Goal: Information Seeking & Learning: Find specific fact

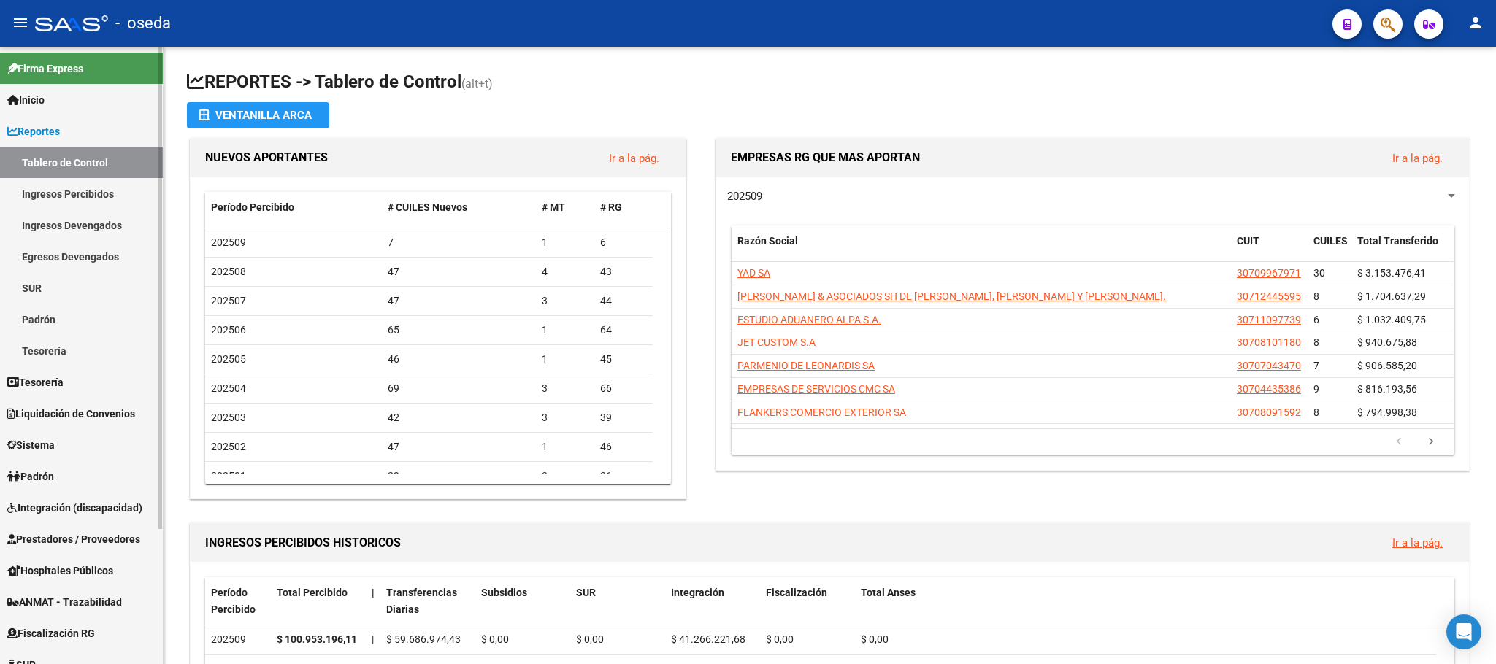
click at [53, 535] on span "Prestadores / Proveedores" at bounding box center [73, 540] width 133 height 16
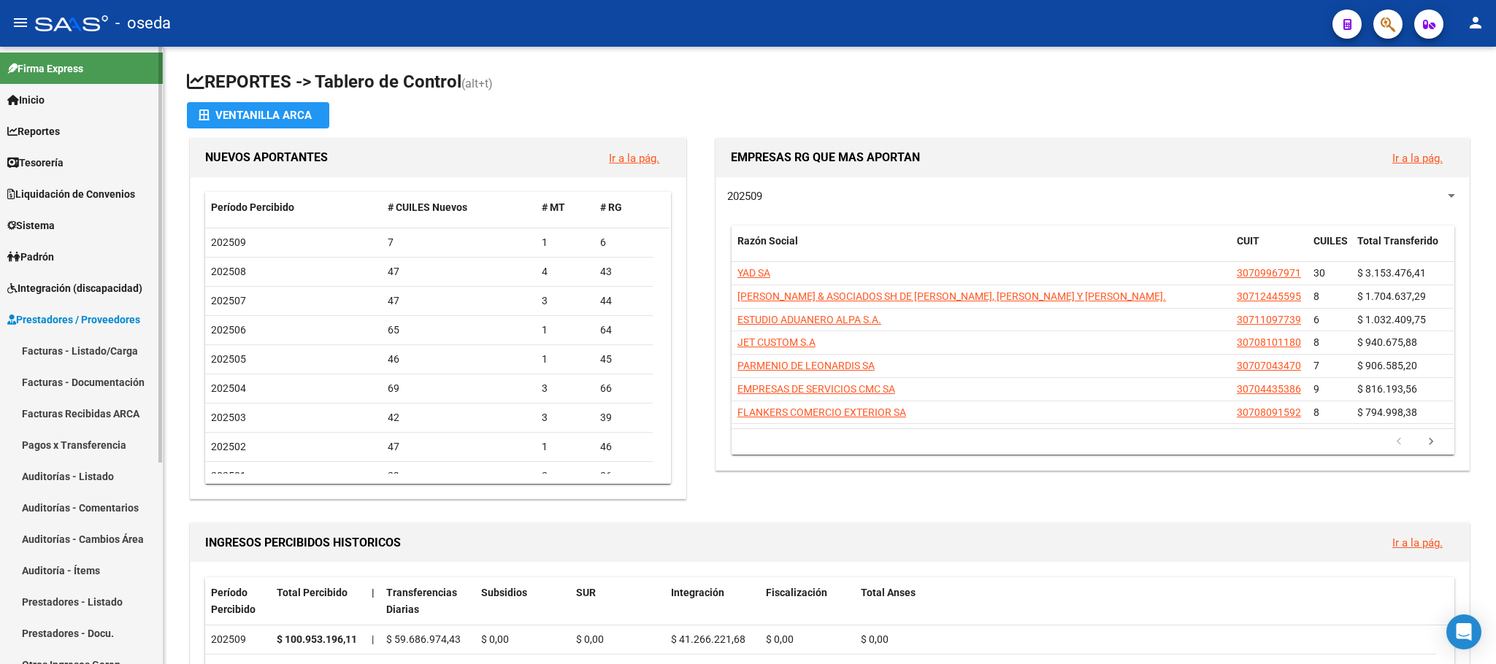
click at [61, 356] on link "Facturas - Listado/Carga" at bounding box center [81, 350] width 163 height 31
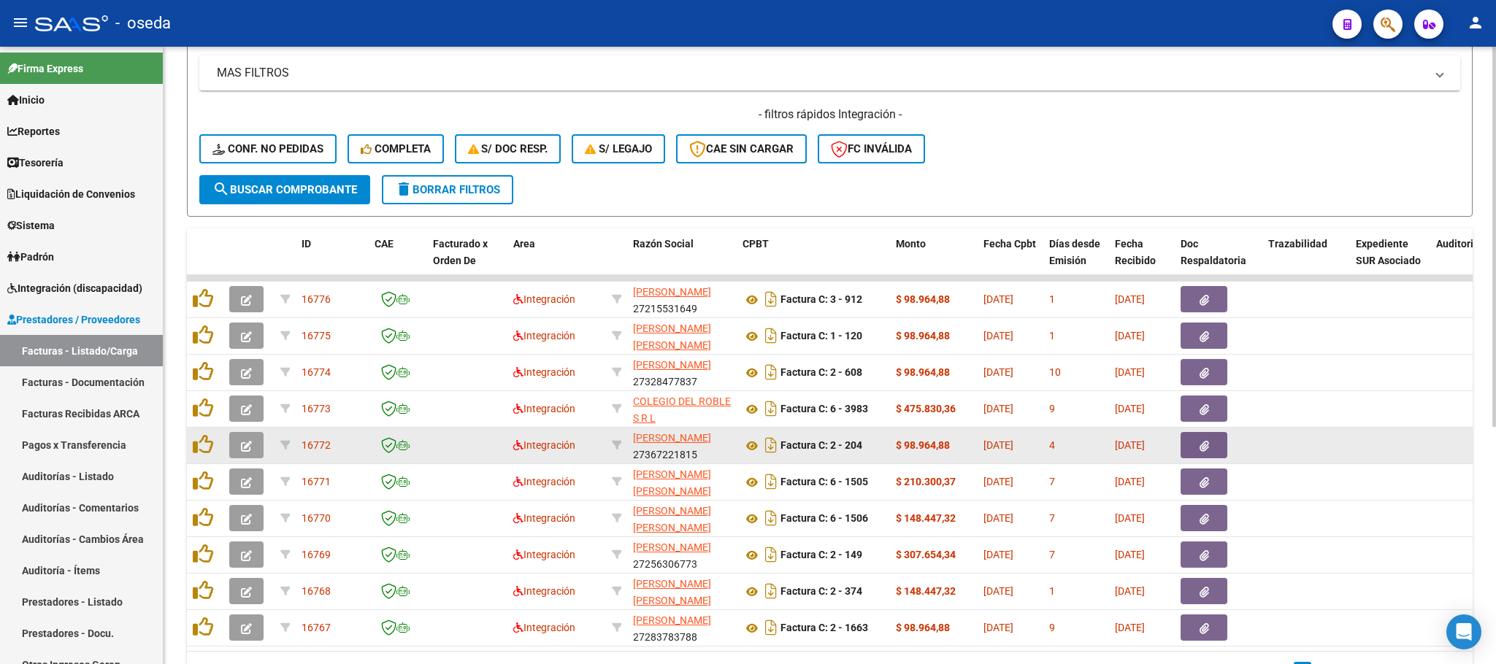
scroll to position [329, 0]
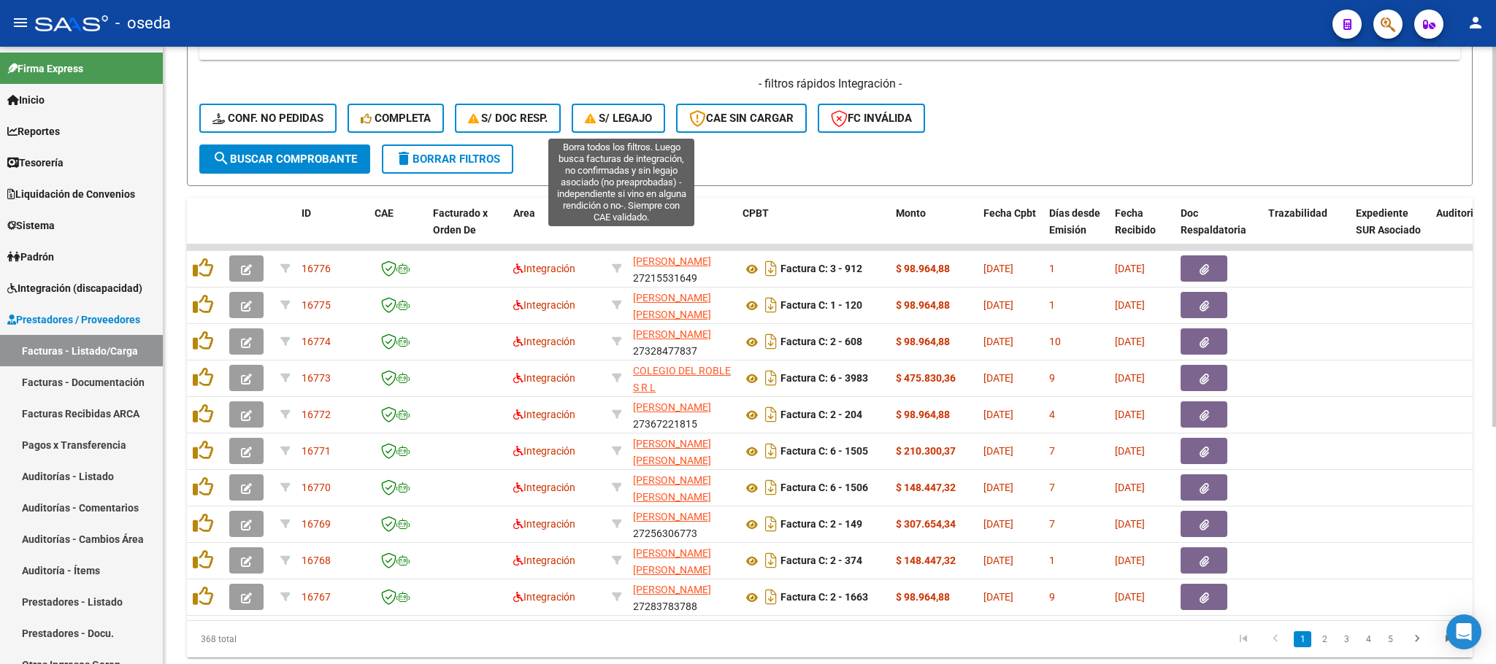
click at [645, 125] on span "S/ legajo" at bounding box center [618, 118] width 67 height 13
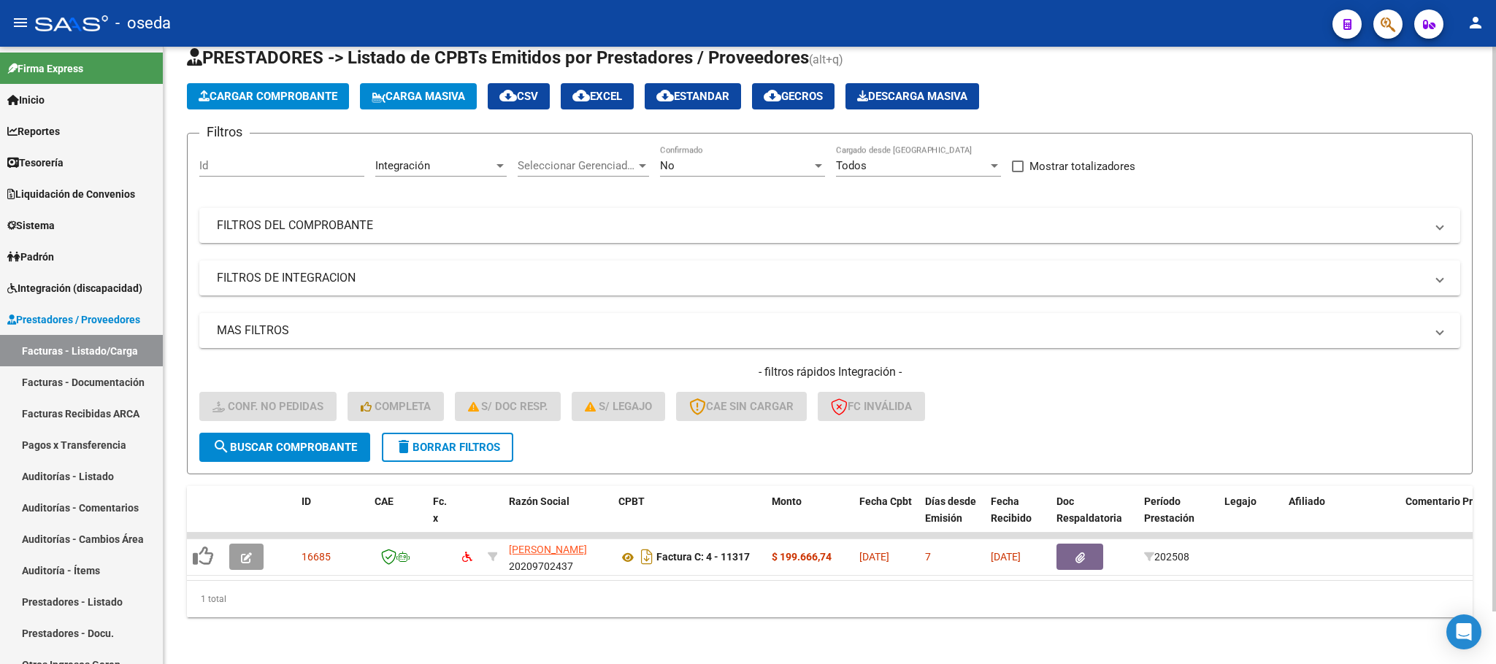
scroll to position [57, 0]
click at [448, 438] on button "delete Borrar Filtros" at bounding box center [447, 447] width 131 height 29
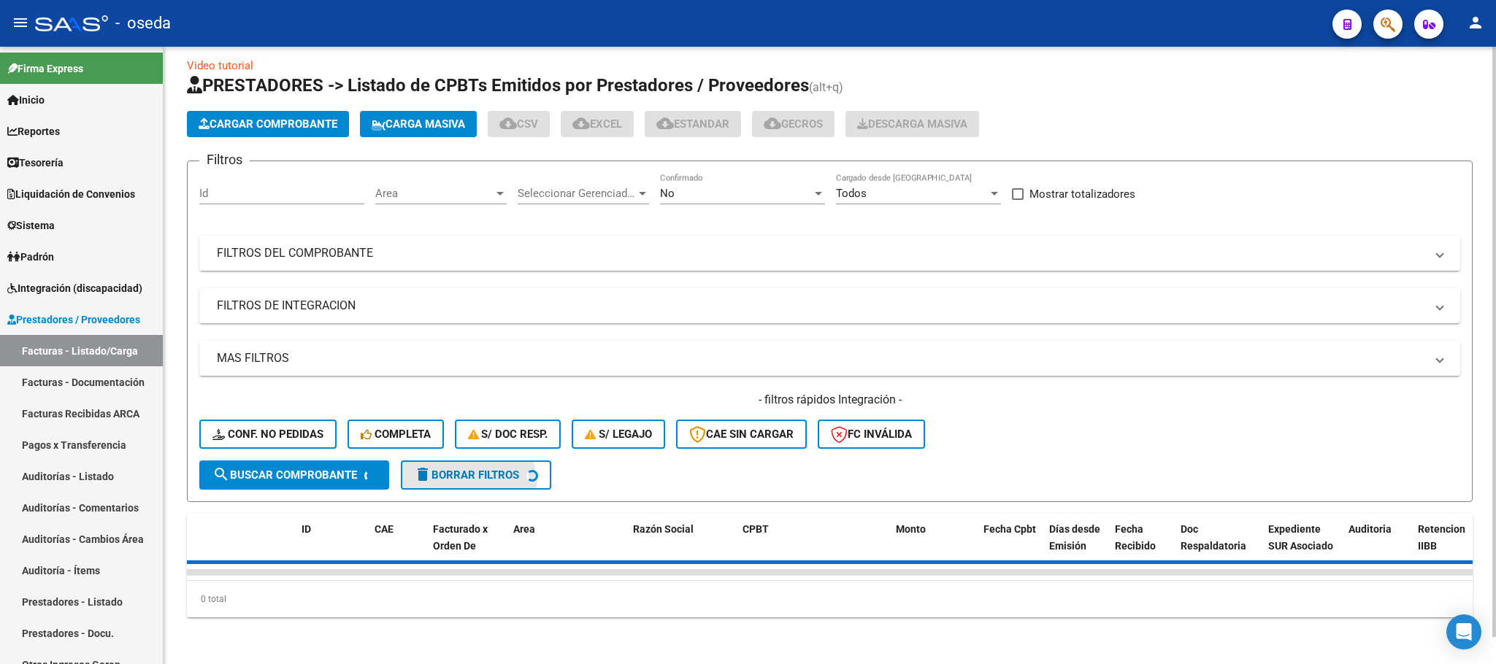
scroll to position [28, 0]
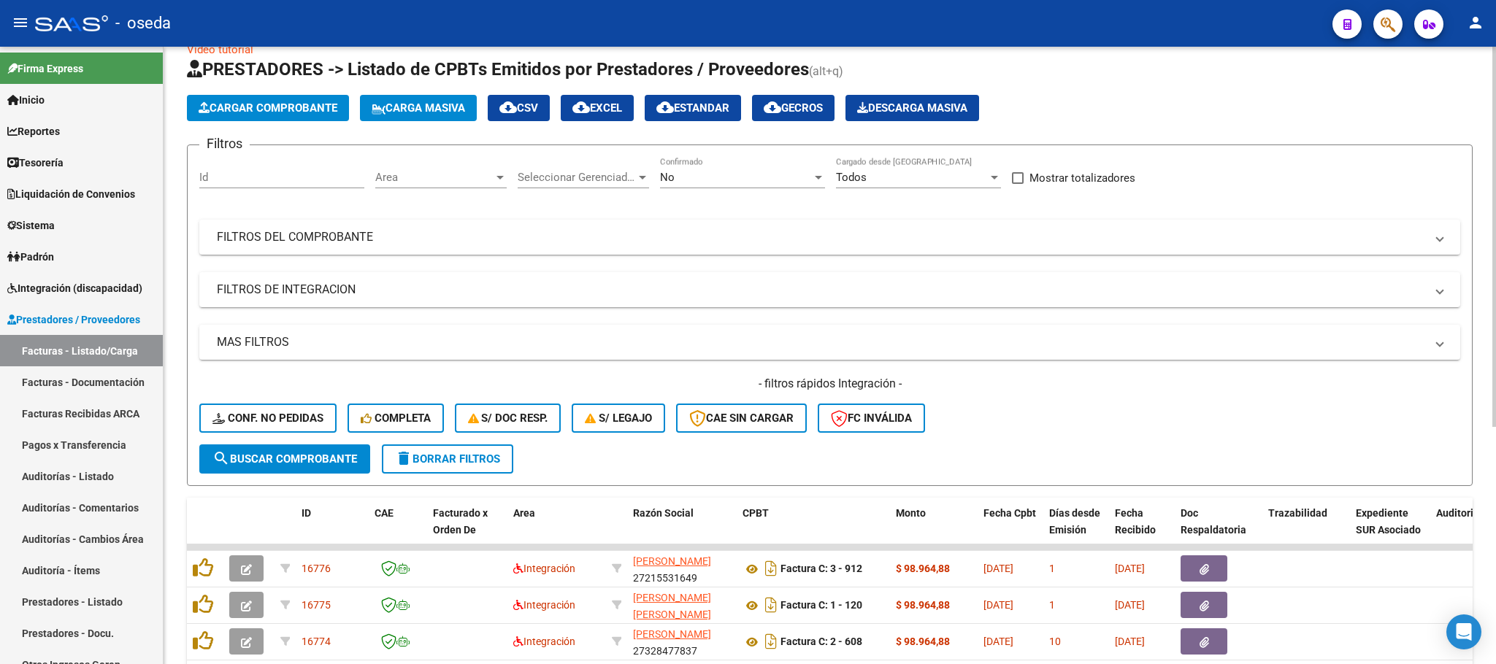
click at [508, 414] on div "- filtros rápidos Integración - Conf. no pedidas Completa S/ Doc Resp. S/ legaj…" at bounding box center [829, 410] width 1261 height 69
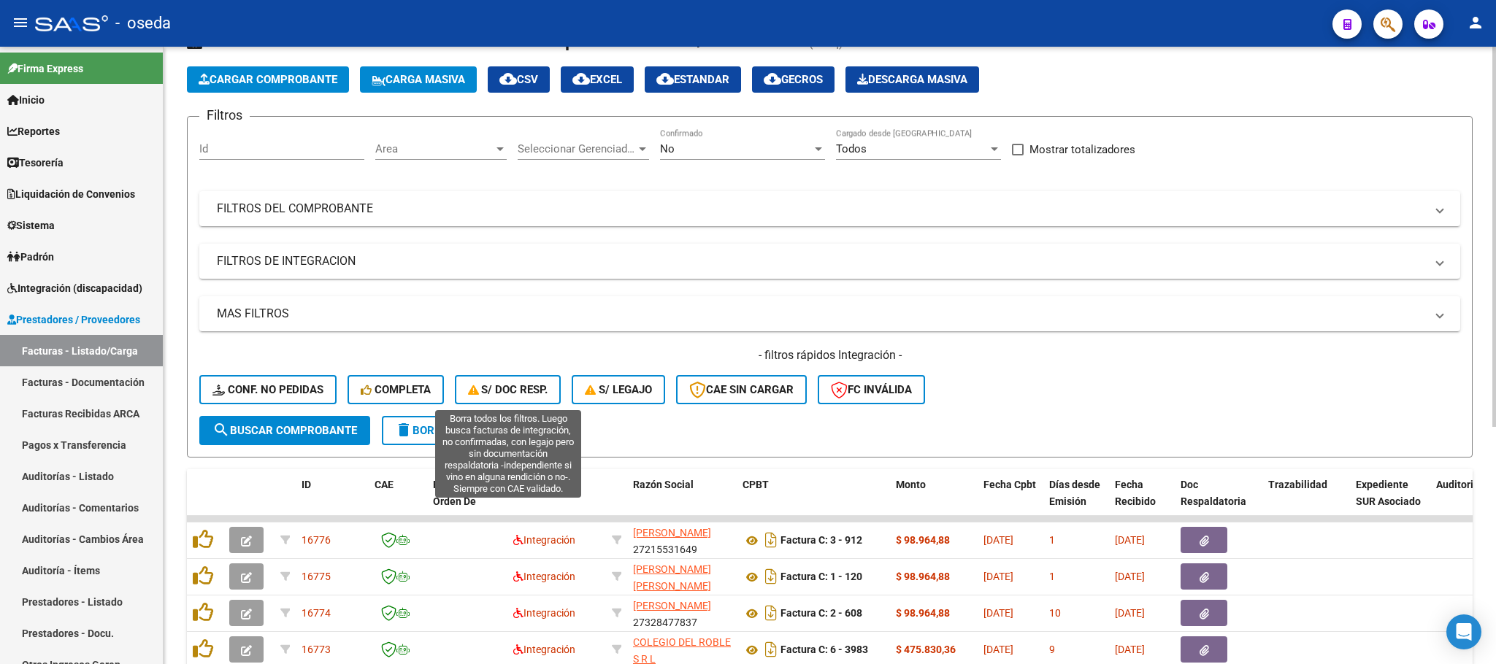
click at [507, 394] on span "S/ Doc Resp." at bounding box center [508, 389] width 80 height 13
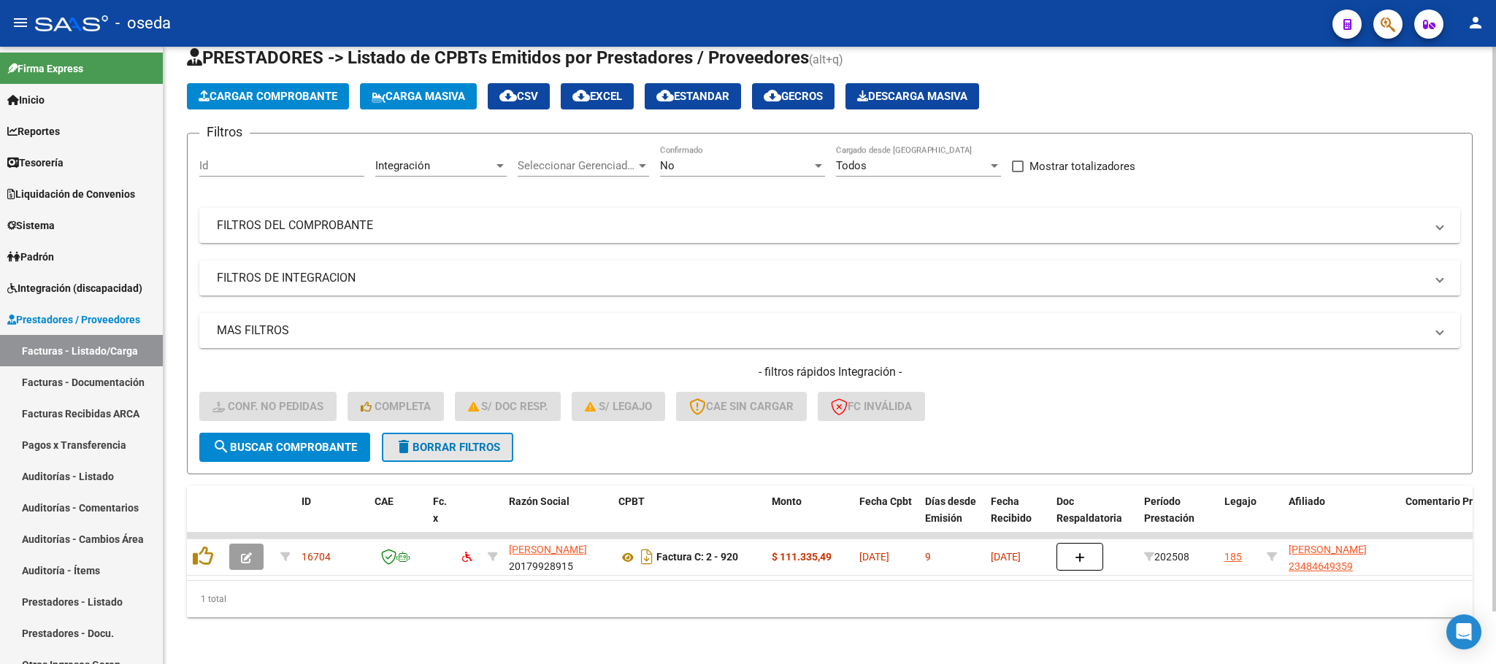
click at [423, 441] on span "delete Borrar Filtros" at bounding box center [447, 447] width 105 height 13
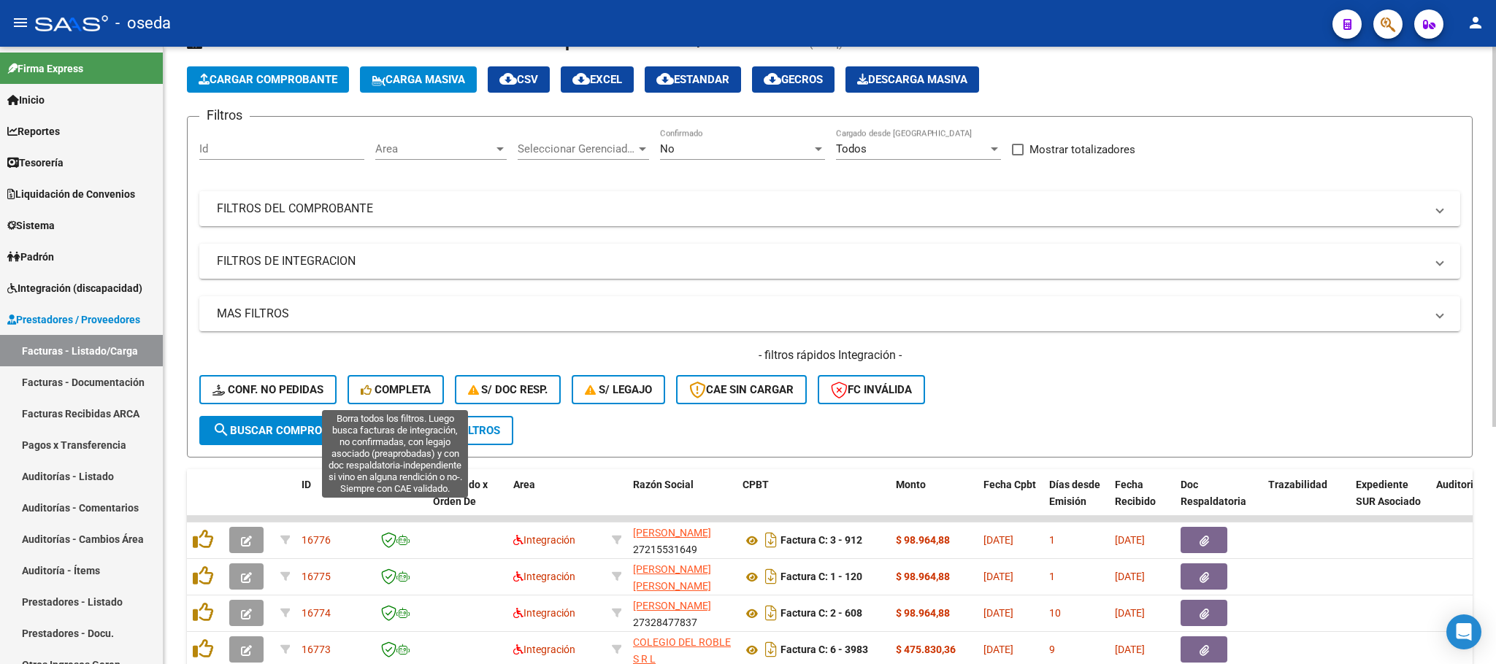
click at [406, 402] on button "Completa" at bounding box center [396, 389] width 96 height 29
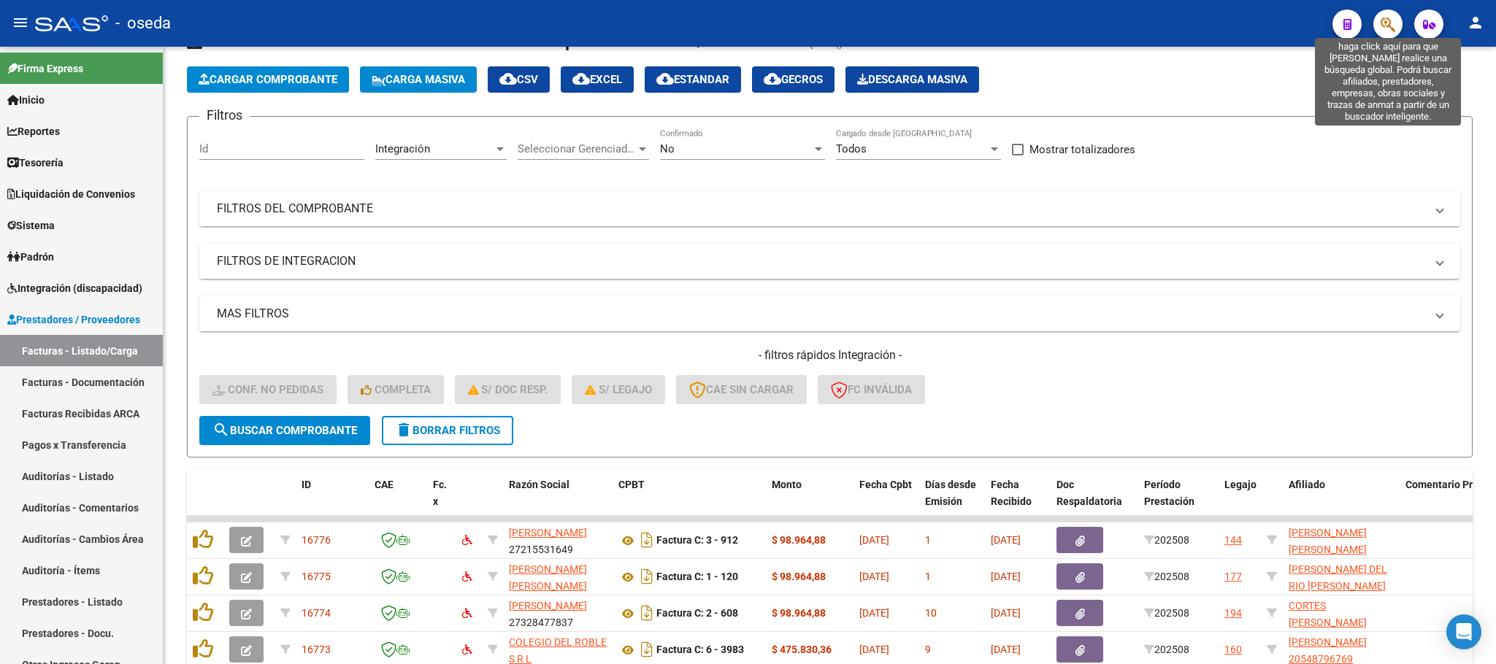
click at [1387, 20] on icon "button" at bounding box center [1388, 24] width 15 height 17
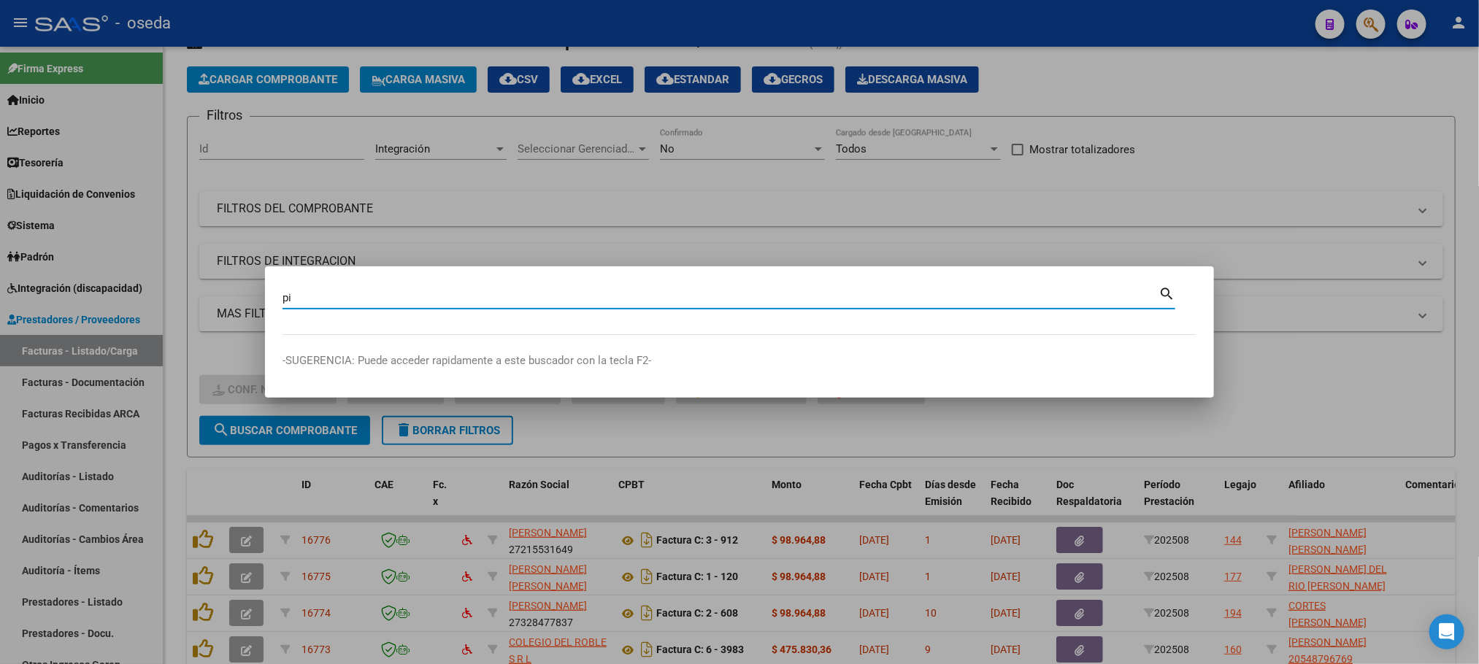
type input "p"
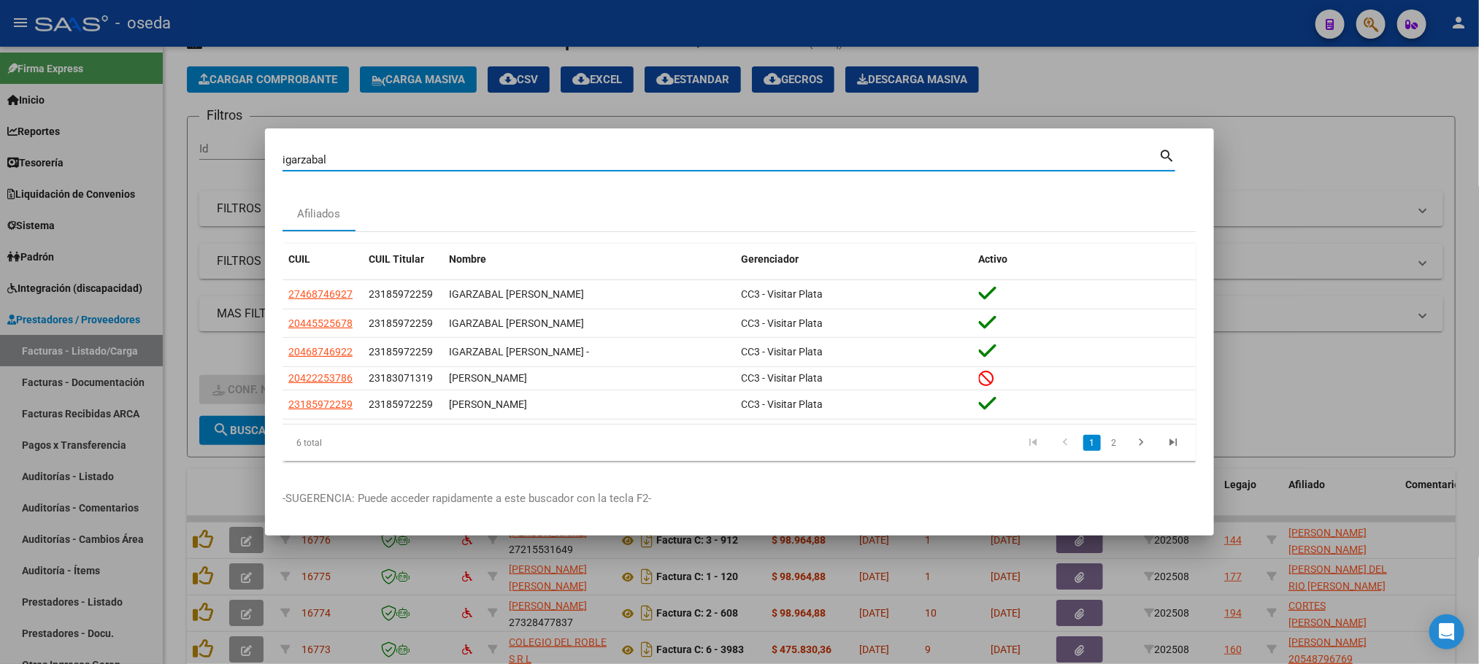
drag, startPoint x: 811, startPoint y: 156, endPoint x: 25, endPoint y: 256, distance: 792.0
click at [31, 250] on div "igarzabal Buscar (apellido, dni, cuil, nro traspaso, cuit, obra social) search …" at bounding box center [739, 332] width 1479 height 664
type input "fertilab"
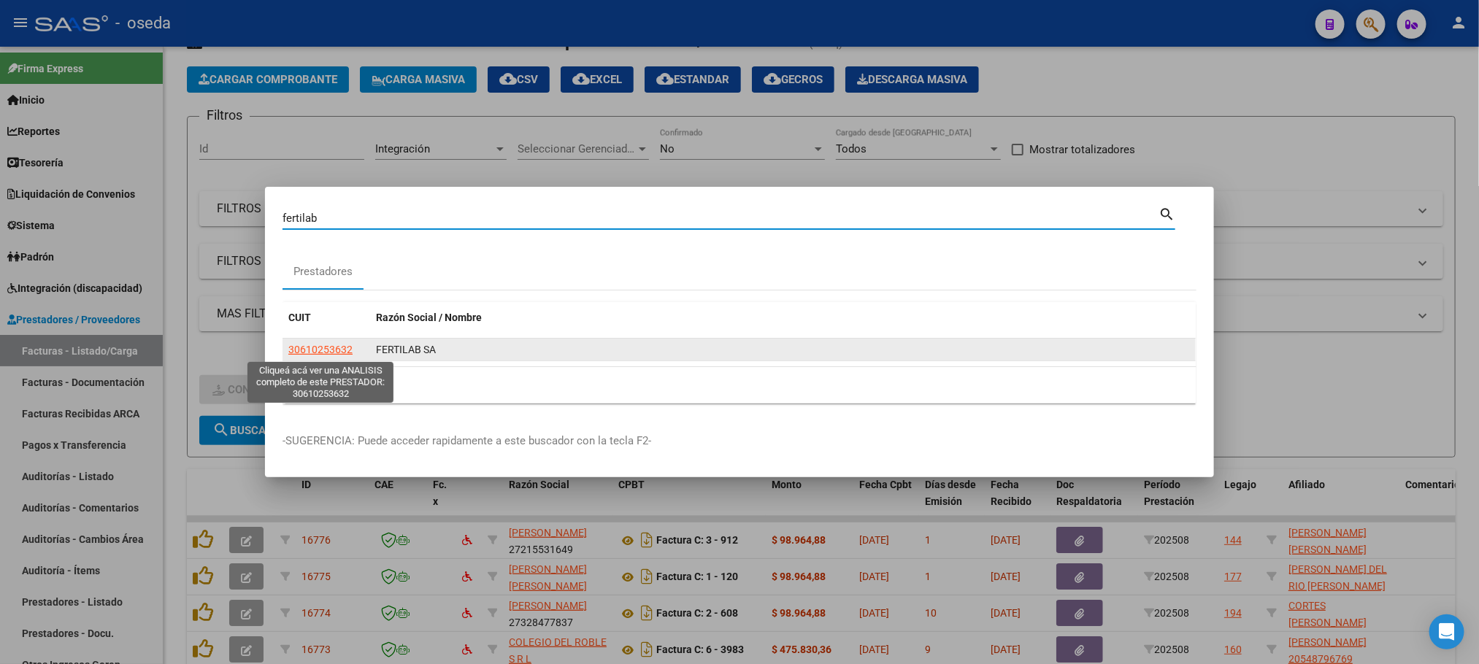
click at [318, 350] on span "30610253632" at bounding box center [320, 350] width 64 height 12
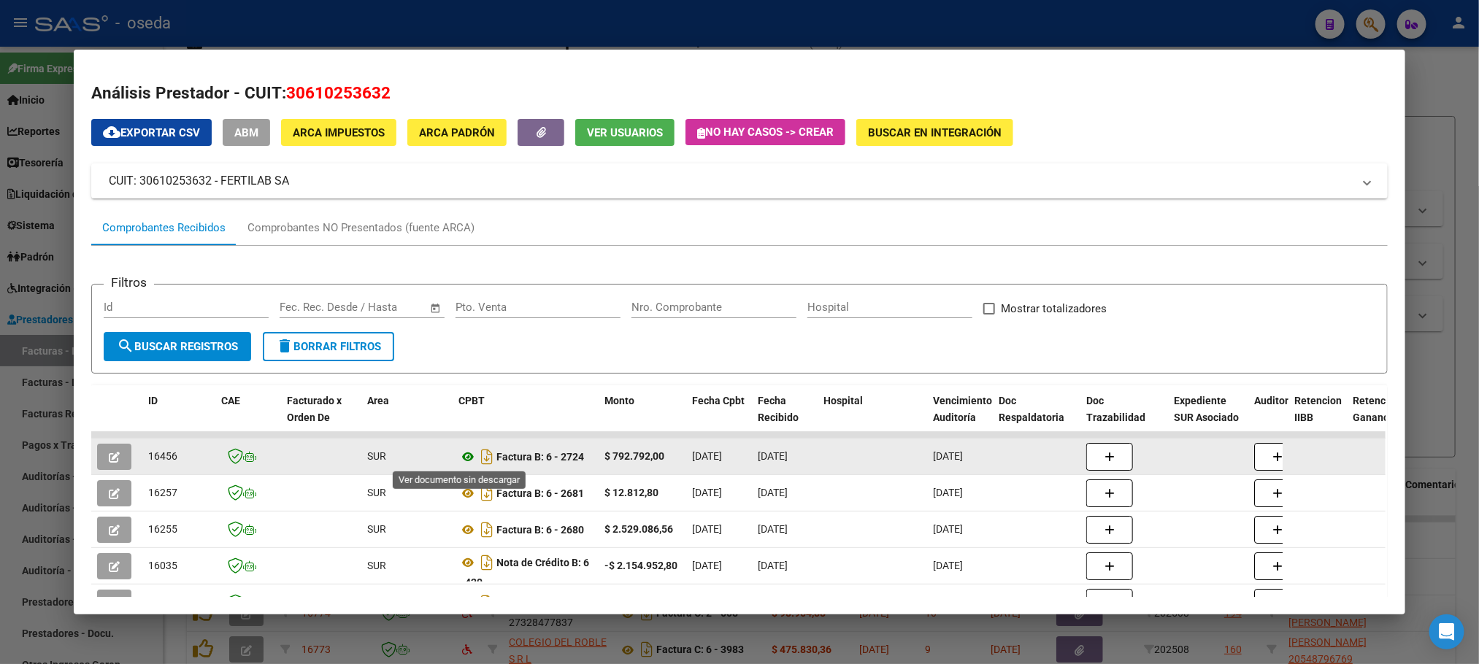
click at [460, 450] on icon at bounding box center [468, 457] width 19 height 18
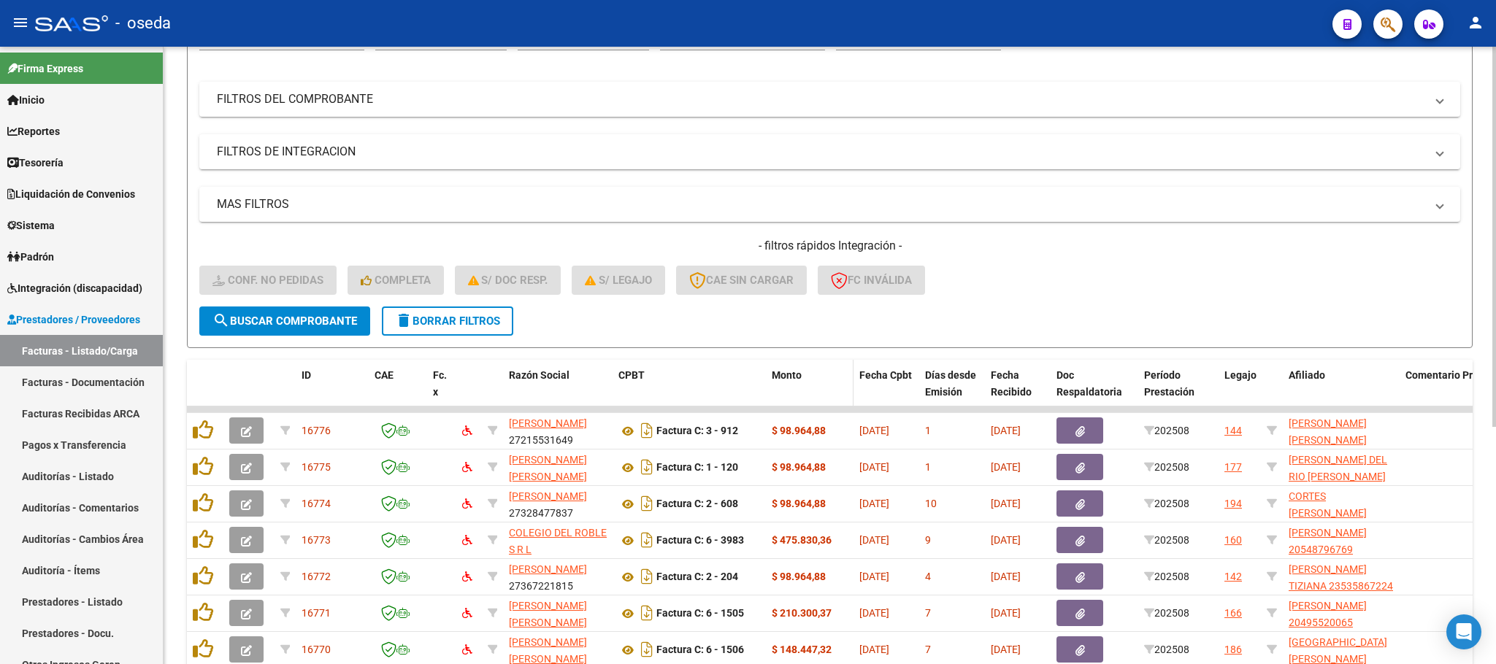
scroll to position [386, 0]
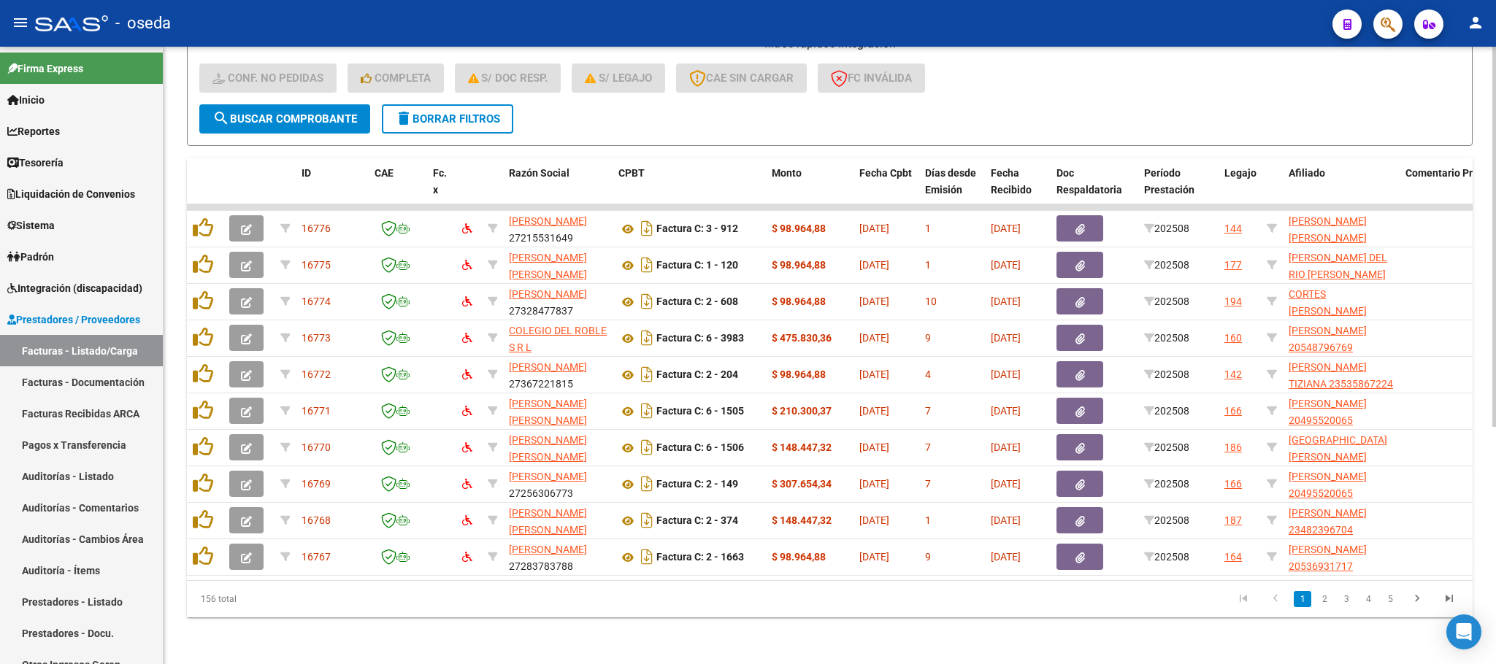
click at [478, 112] on span "delete Borrar Filtros" at bounding box center [447, 118] width 105 height 13
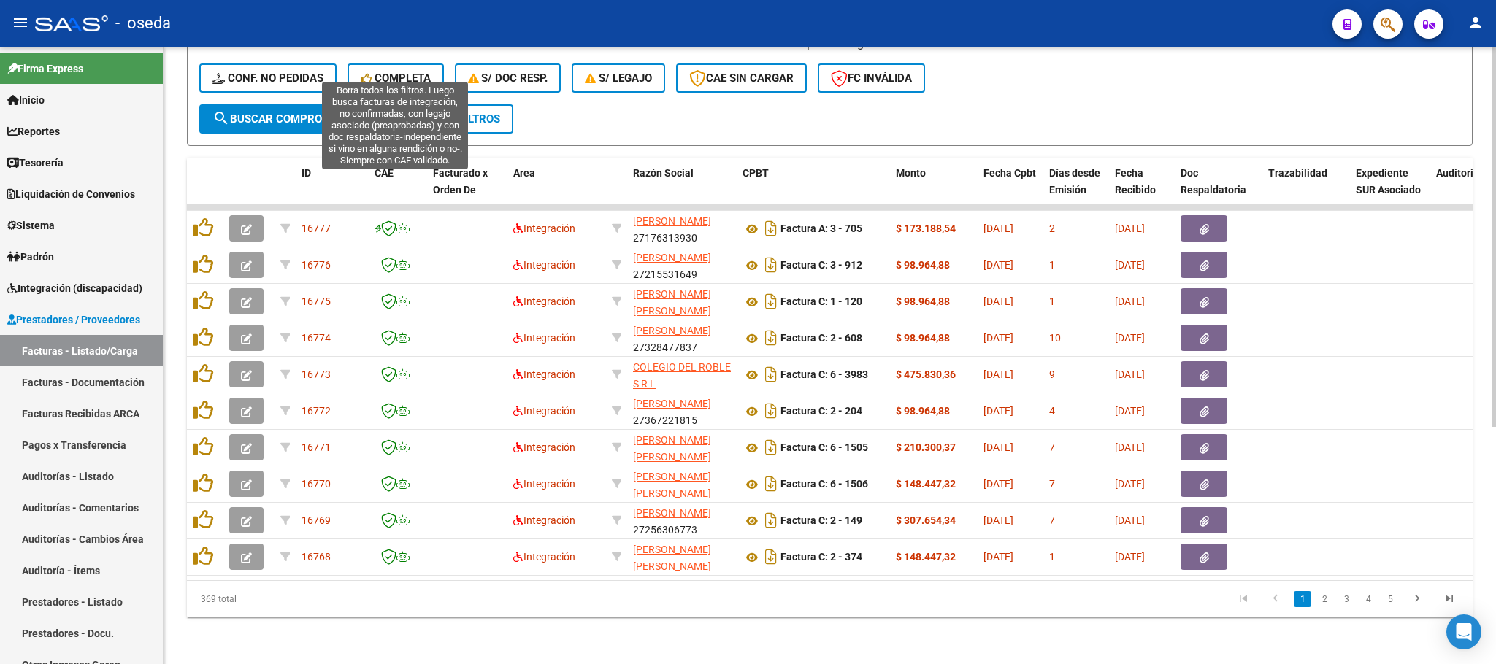
click at [390, 72] on span "Completa" at bounding box center [396, 78] width 70 height 13
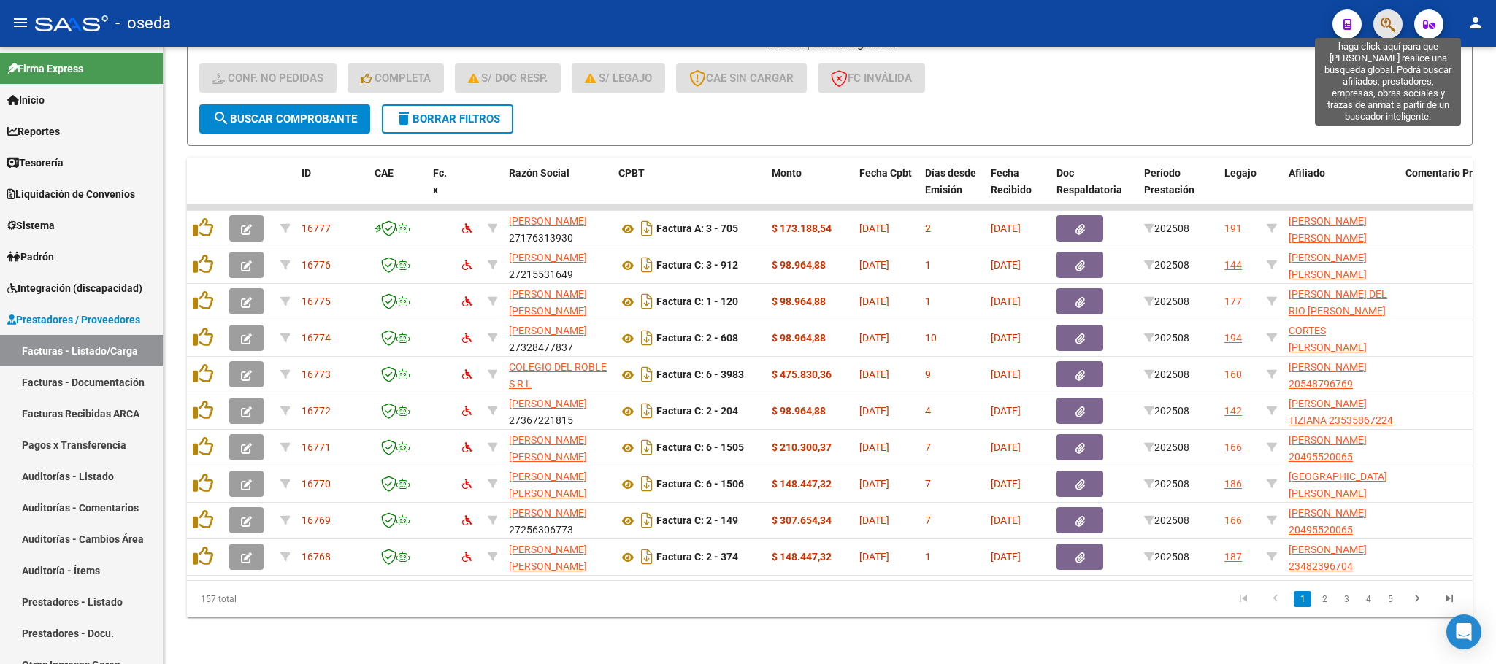
click at [1389, 20] on icon "button" at bounding box center [1388, 24] width 15 height 17
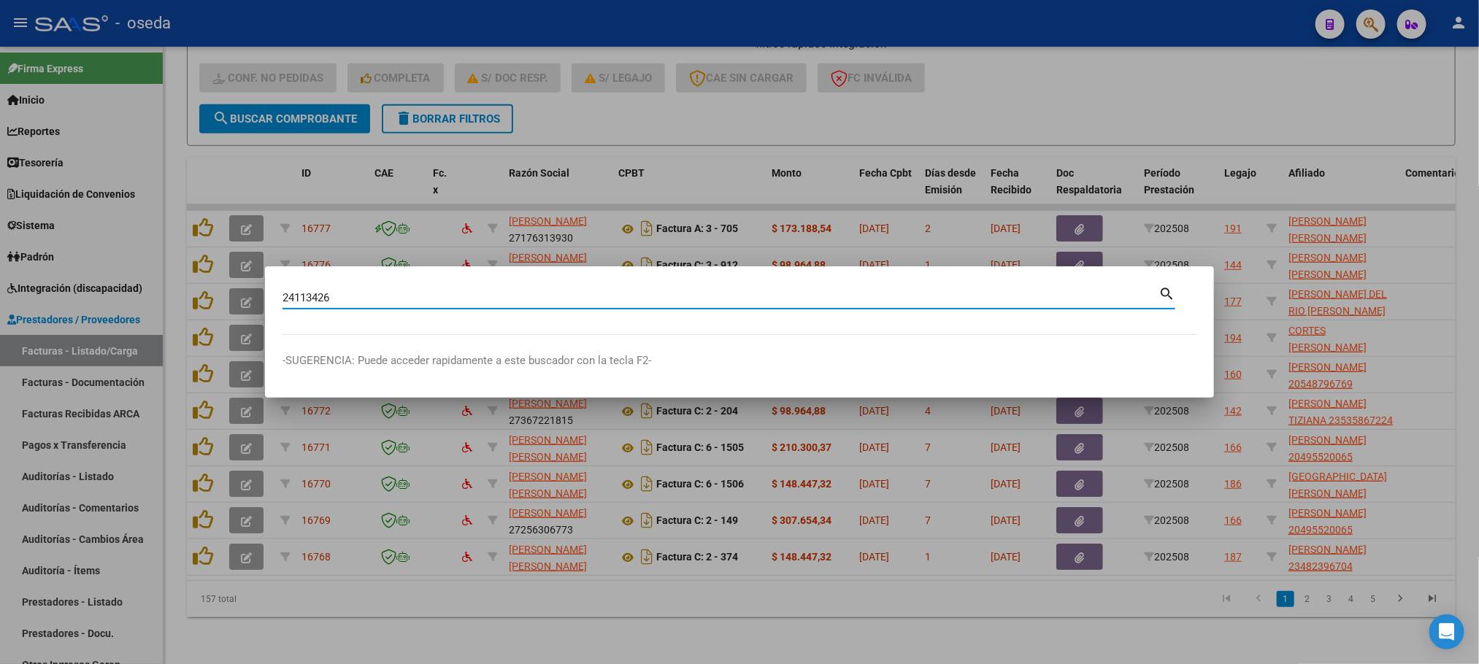
type input "24113426"
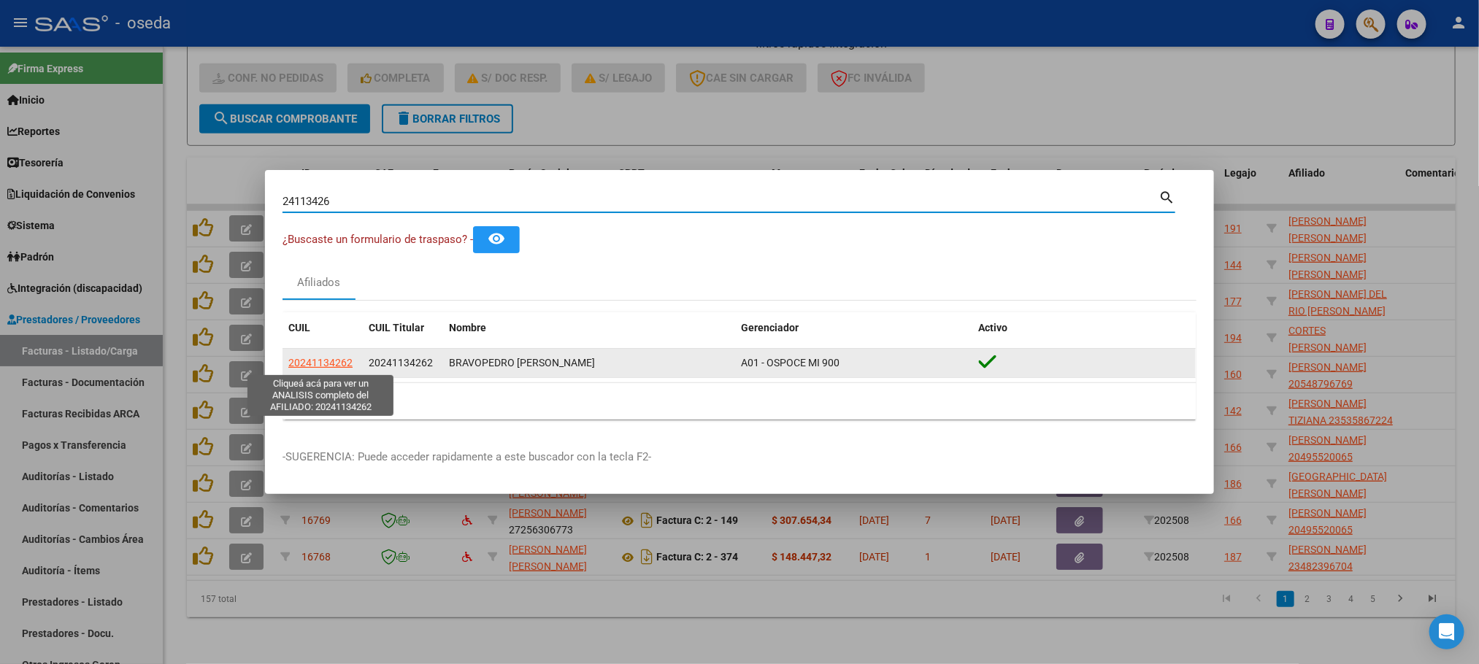
click at [311, 367] on span "20241134262" at bounding box center [320, 363] width 64 height 12
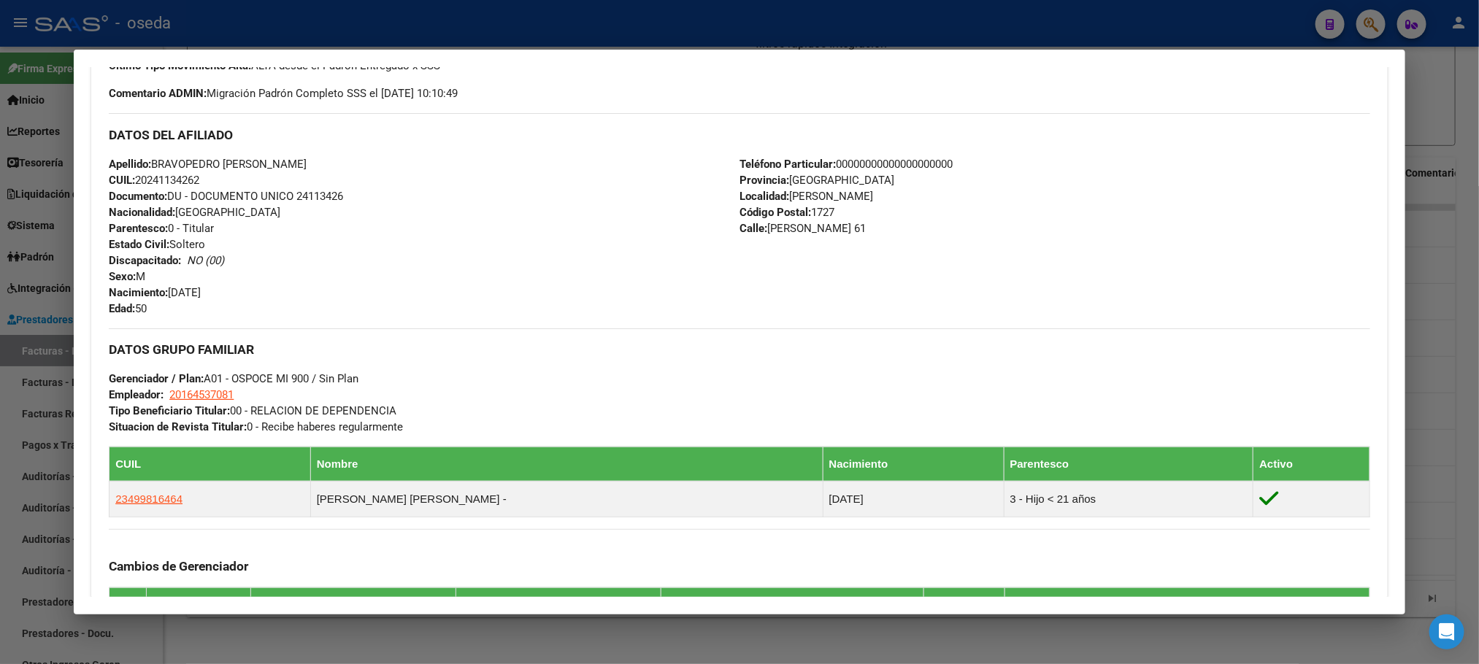
scroll to position [657, 0]
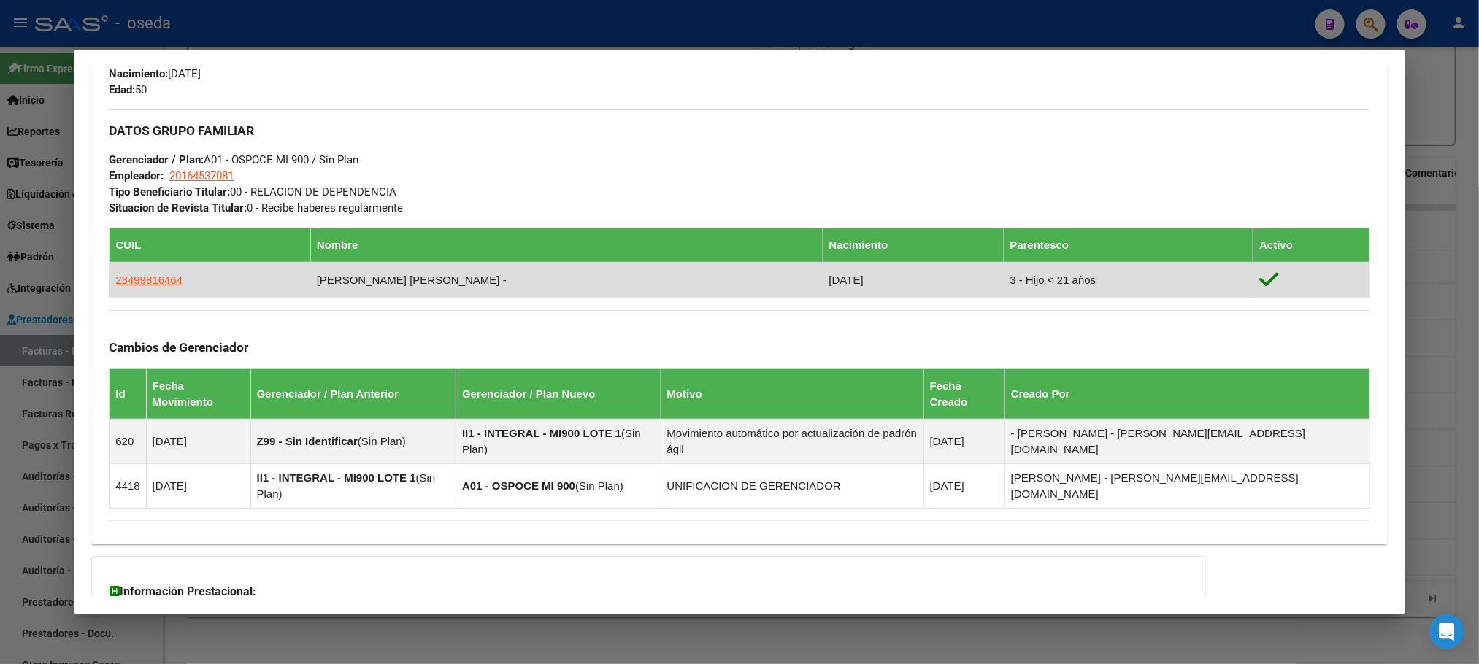
click at [129, 287] on app-link-go-to "23499816464" at bounding box center [148, 280] width 67 height 16
click at [129, 286] on span "23499816464" at bounding box center [148, 280] width 67 height 12
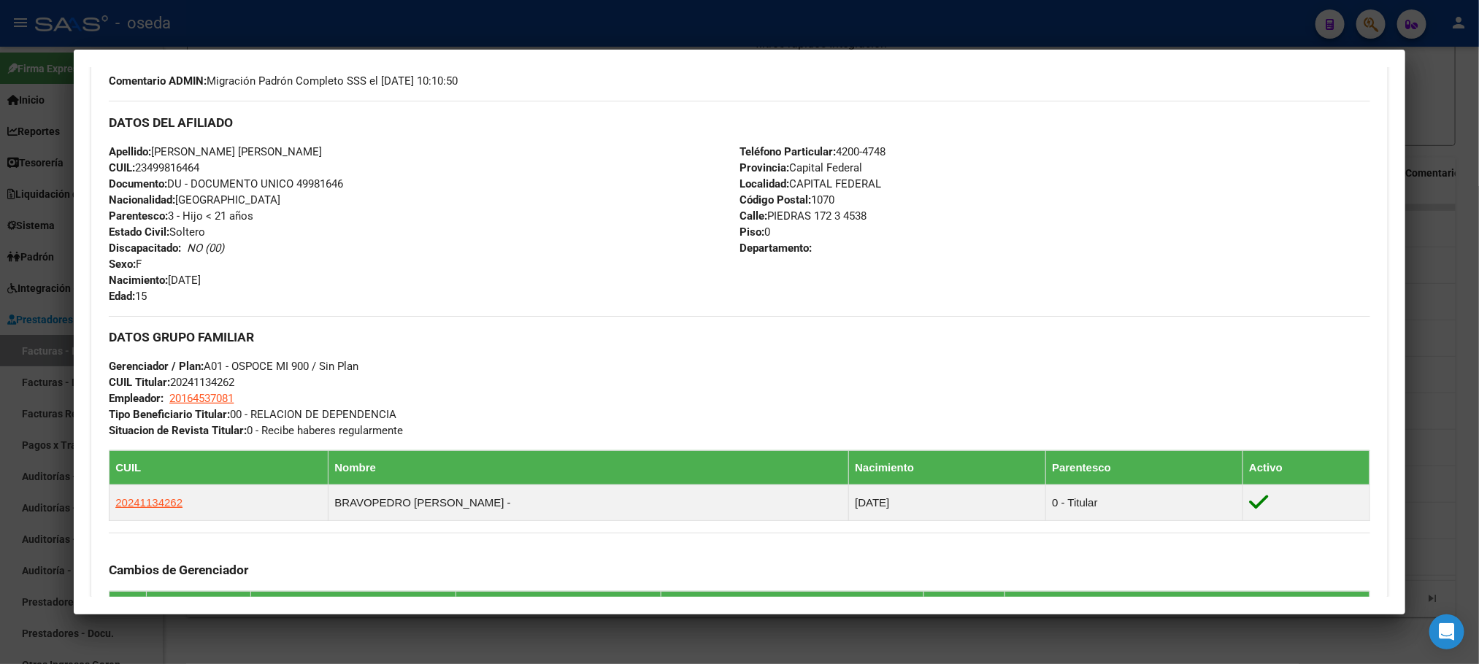
scroll to position [548, 0]
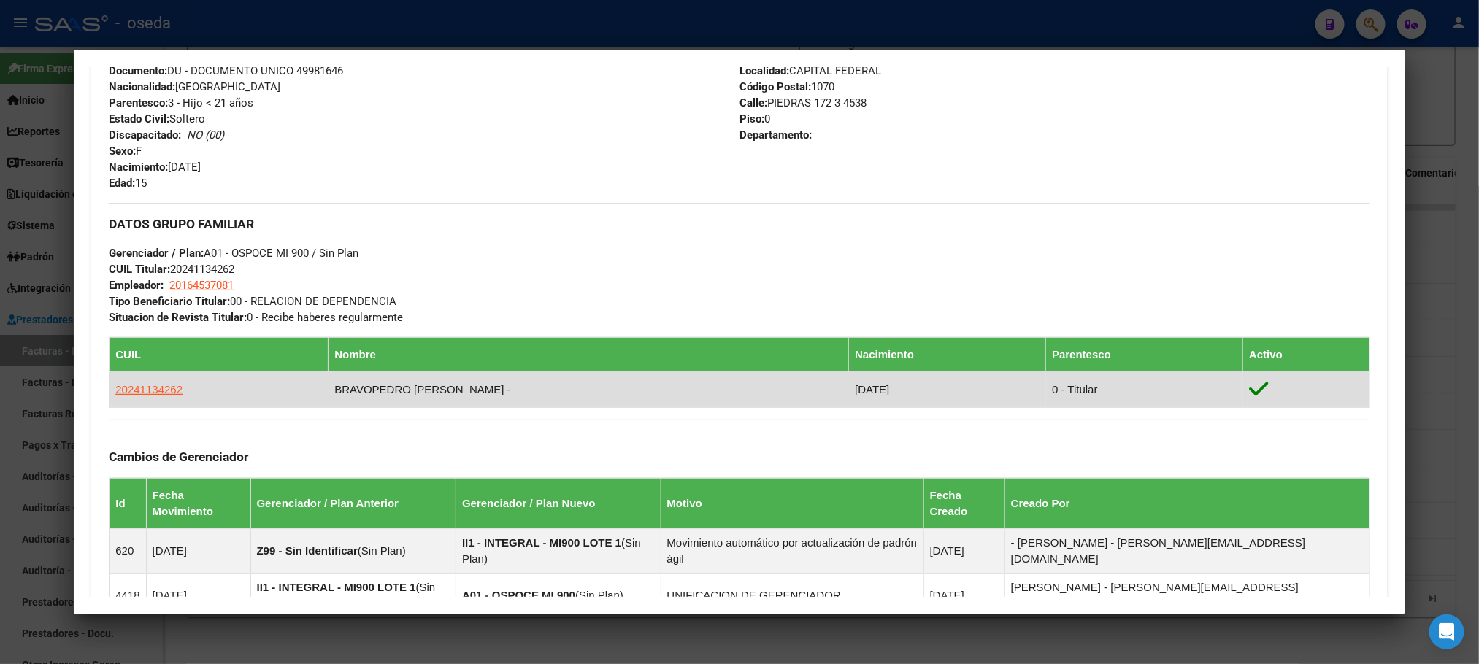
click at [123, 401] on td "20241134262" at bounding box center [219, 390] width 219 height 36
click at [123, 388] on span "20241134262" at bounding box center [148, 389] width 67 height 12
type textarea "20241134262"
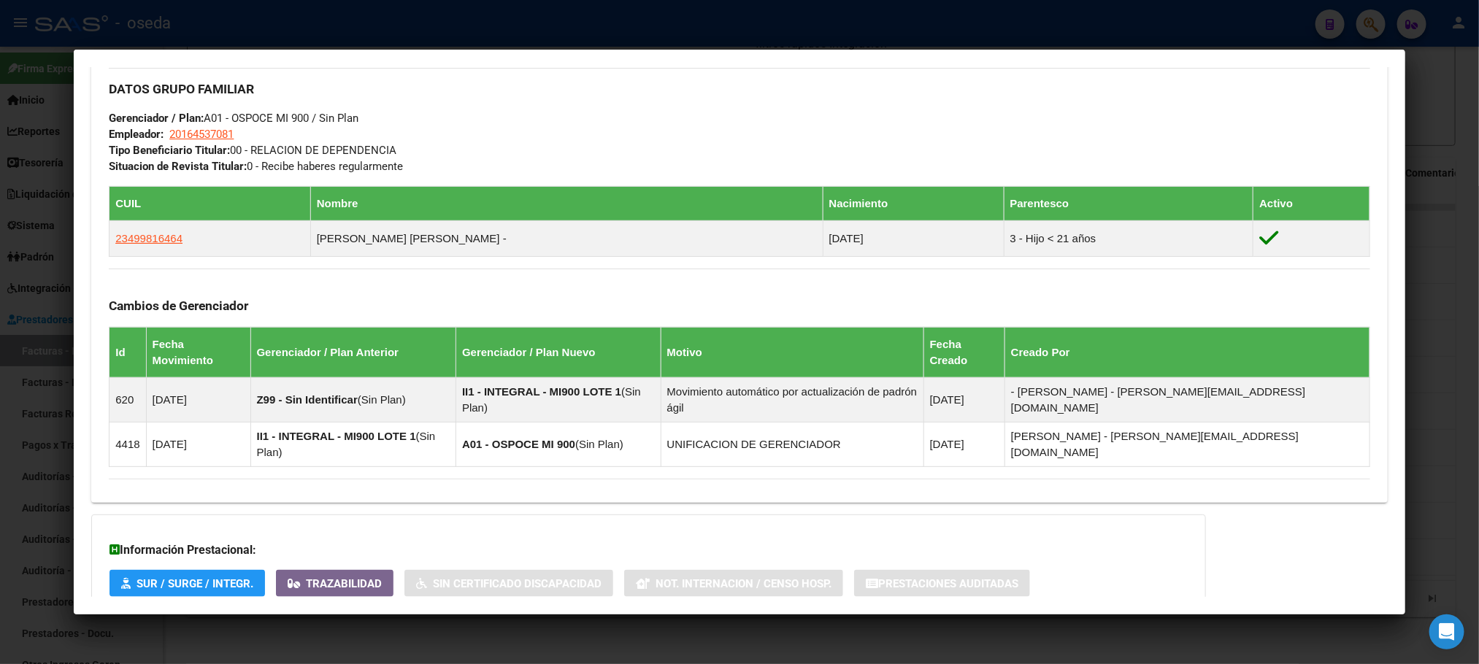
scroll to position [752, 0]
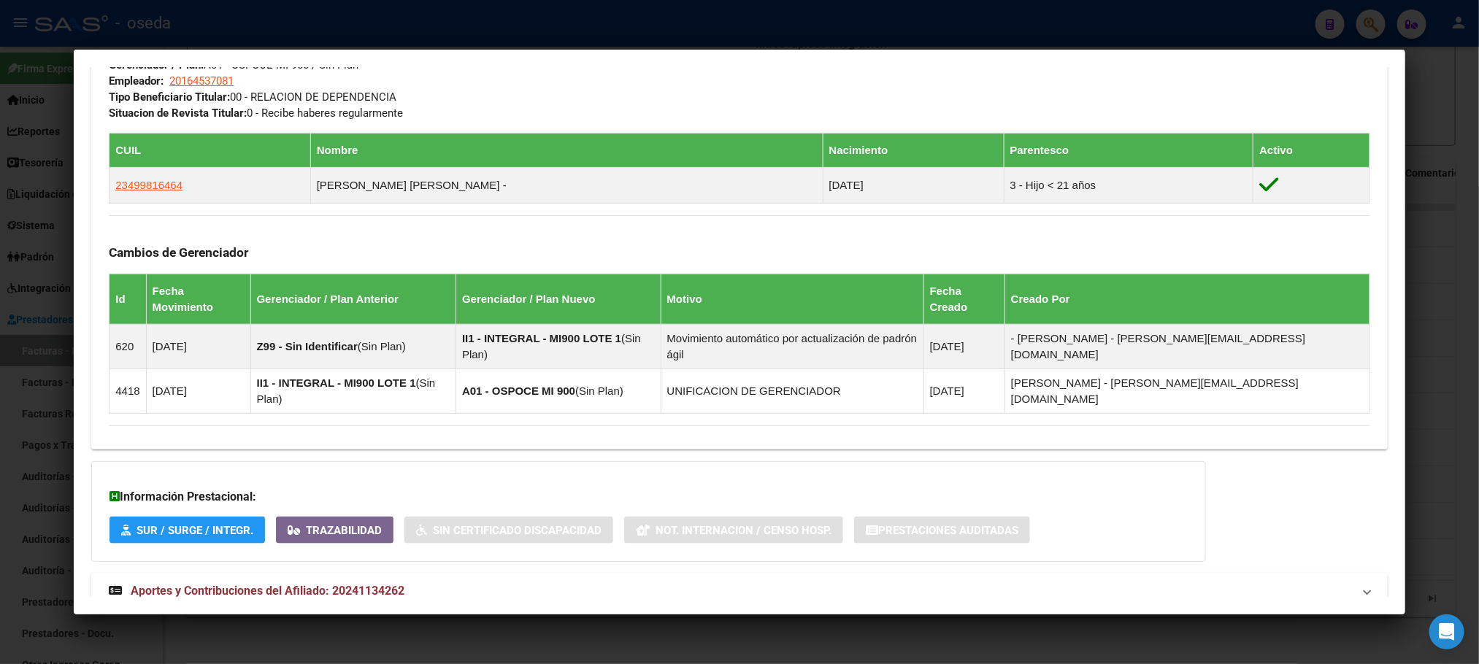
click at [31, 92] on div at bounding box center [739, 332] width 1479 height 664
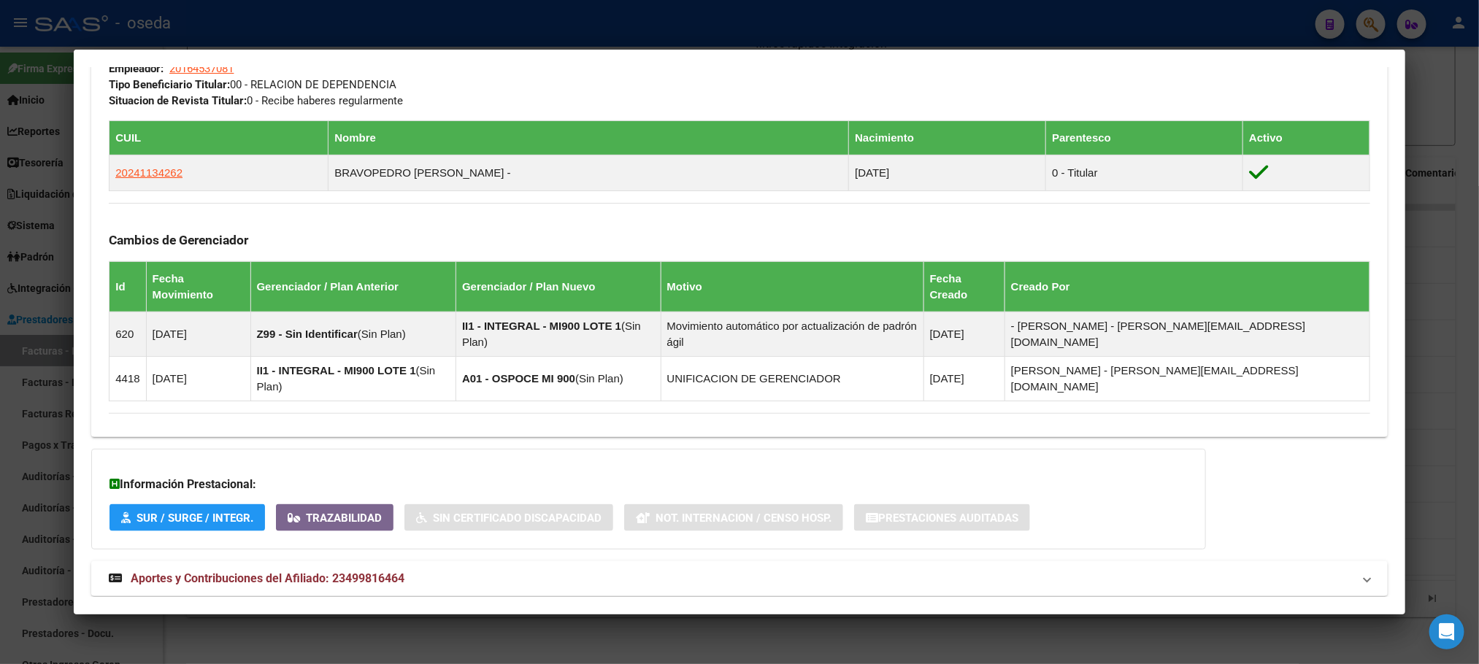
scroll to position [787, 0]
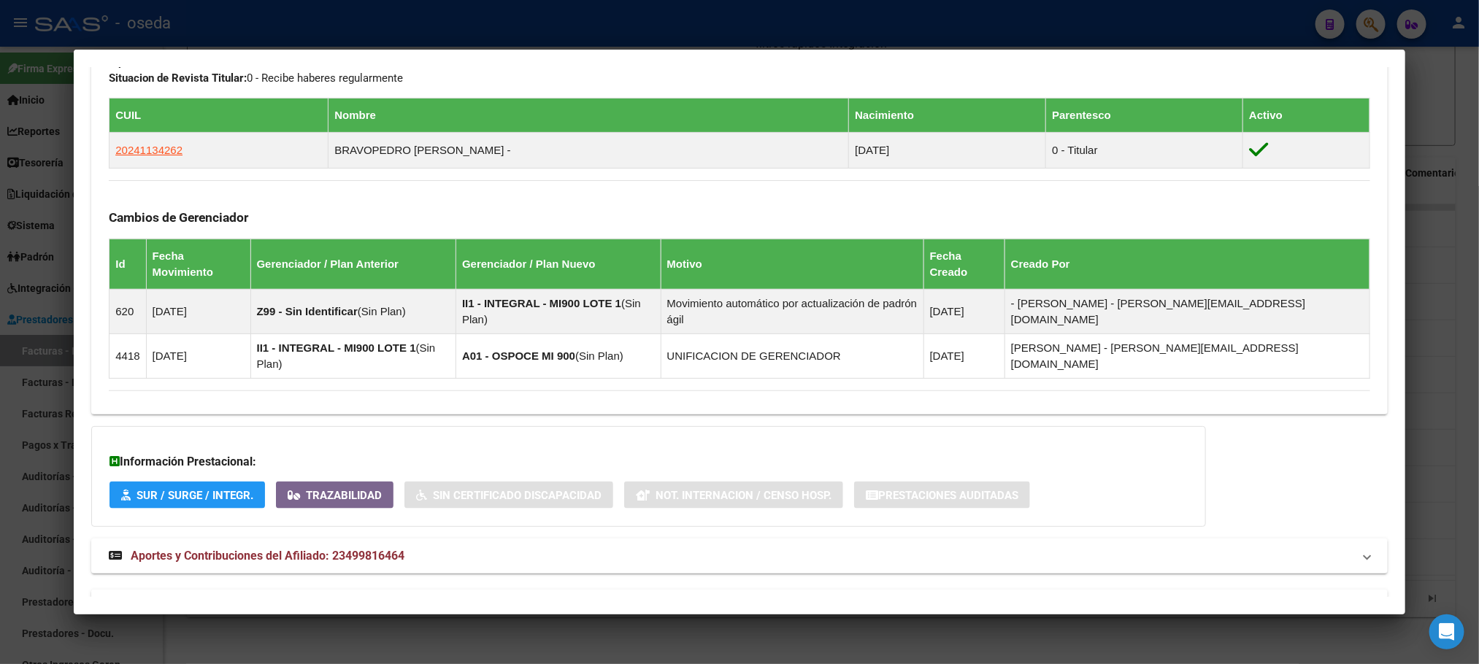
click at [342, 600] on span "Aportes y Contribuciones del Titular: 20241134262" at bounding box center [264, 607] width 267 height 14
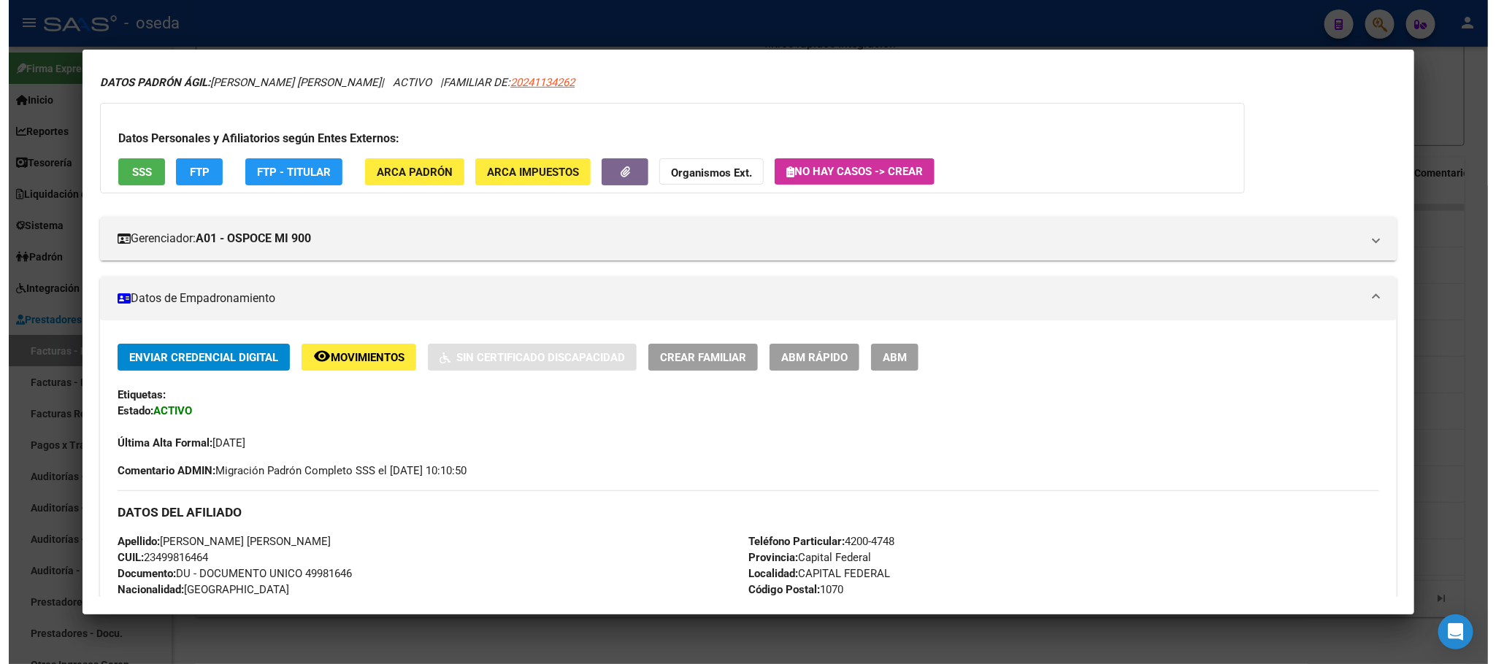
scroll to position [0, 0]
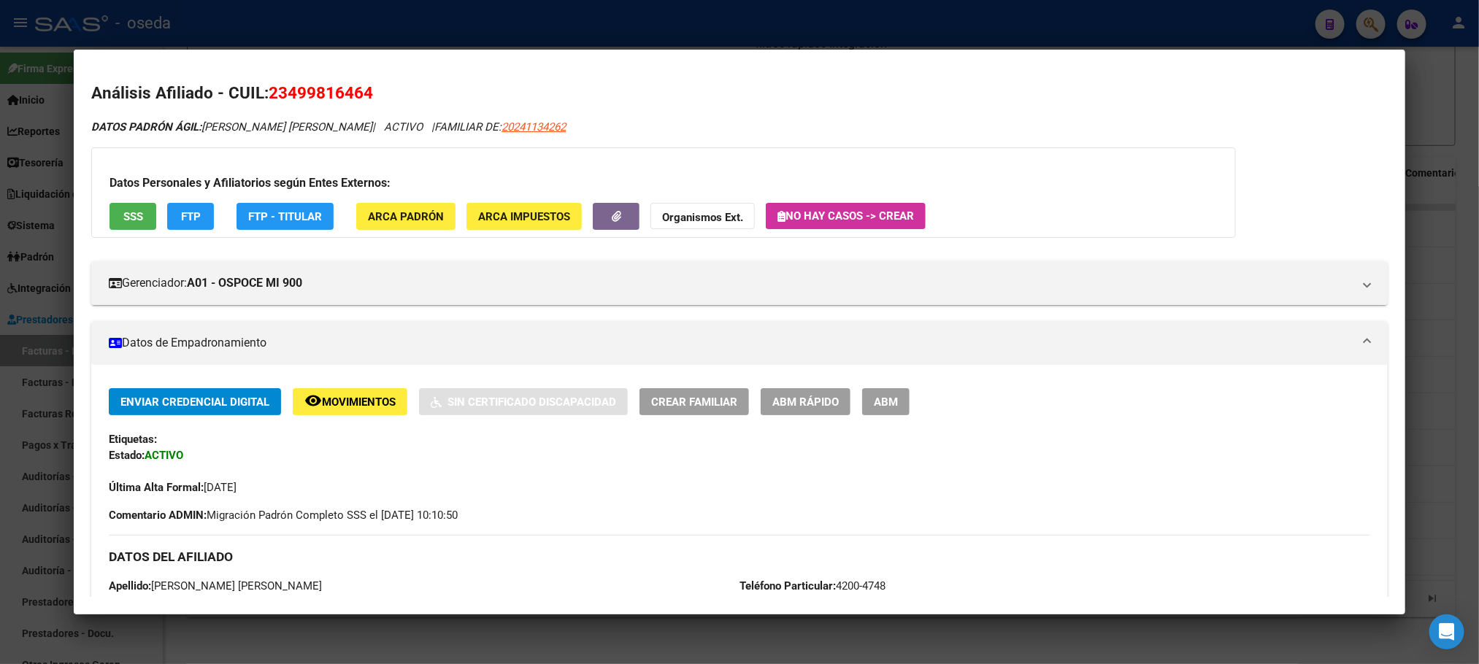
click at [278, 84] on span "23499816464" at bounding box center [321, 92] width 104 height 19
copy span "23499816464"
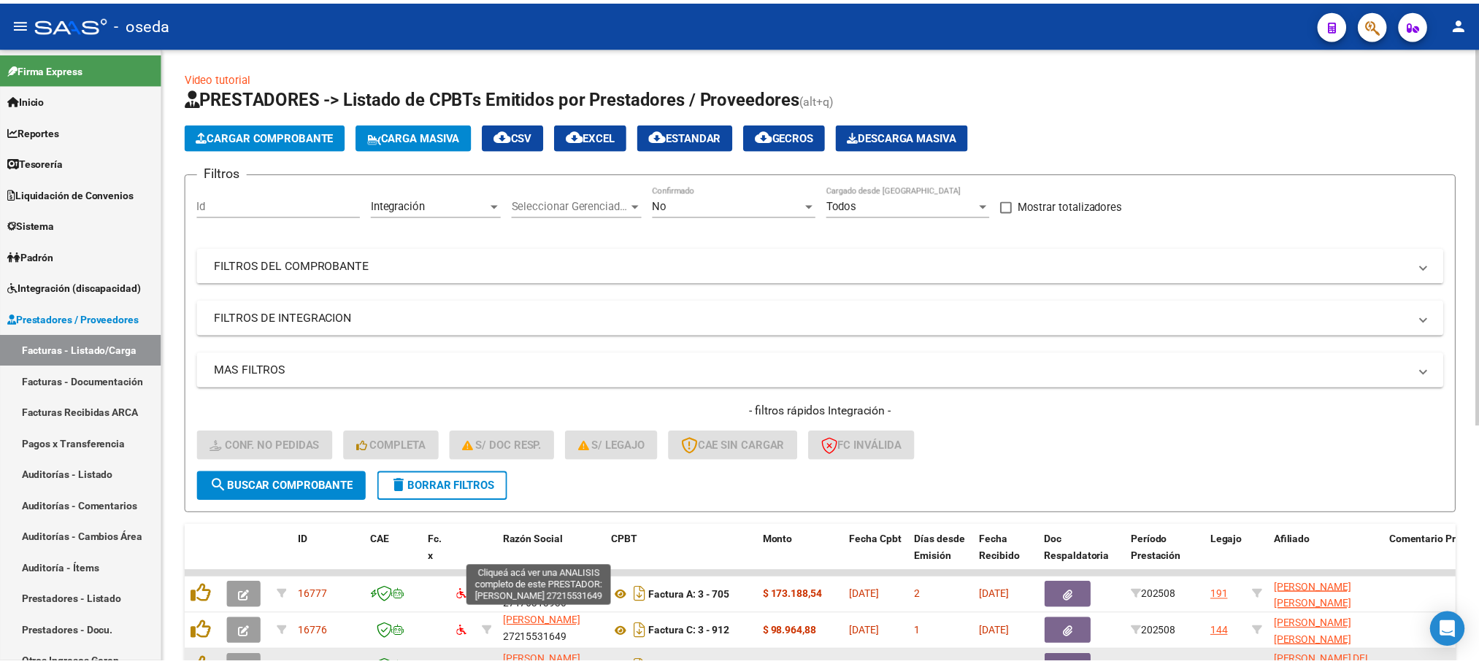
scroll to position [18, 0]
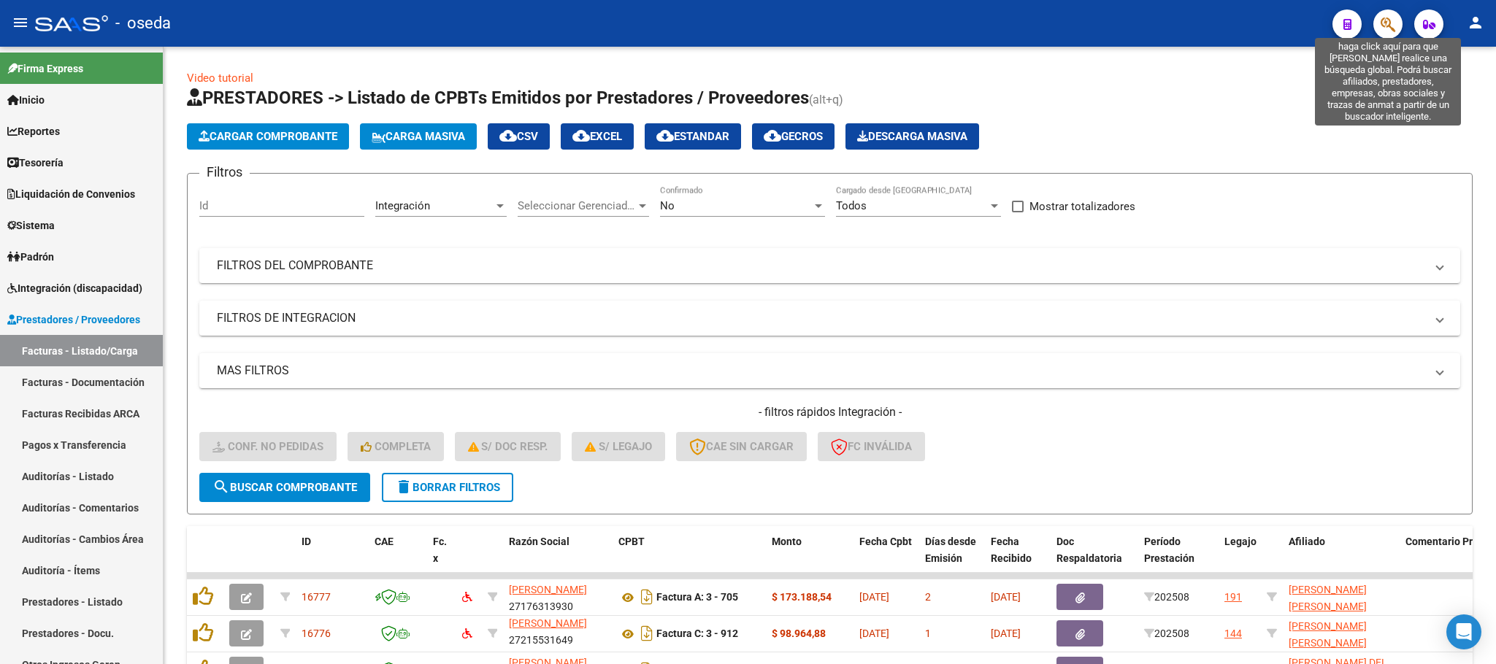
click at [1384, 25] on icon "button" at bounding box center [1388, 24] width 15 height 17
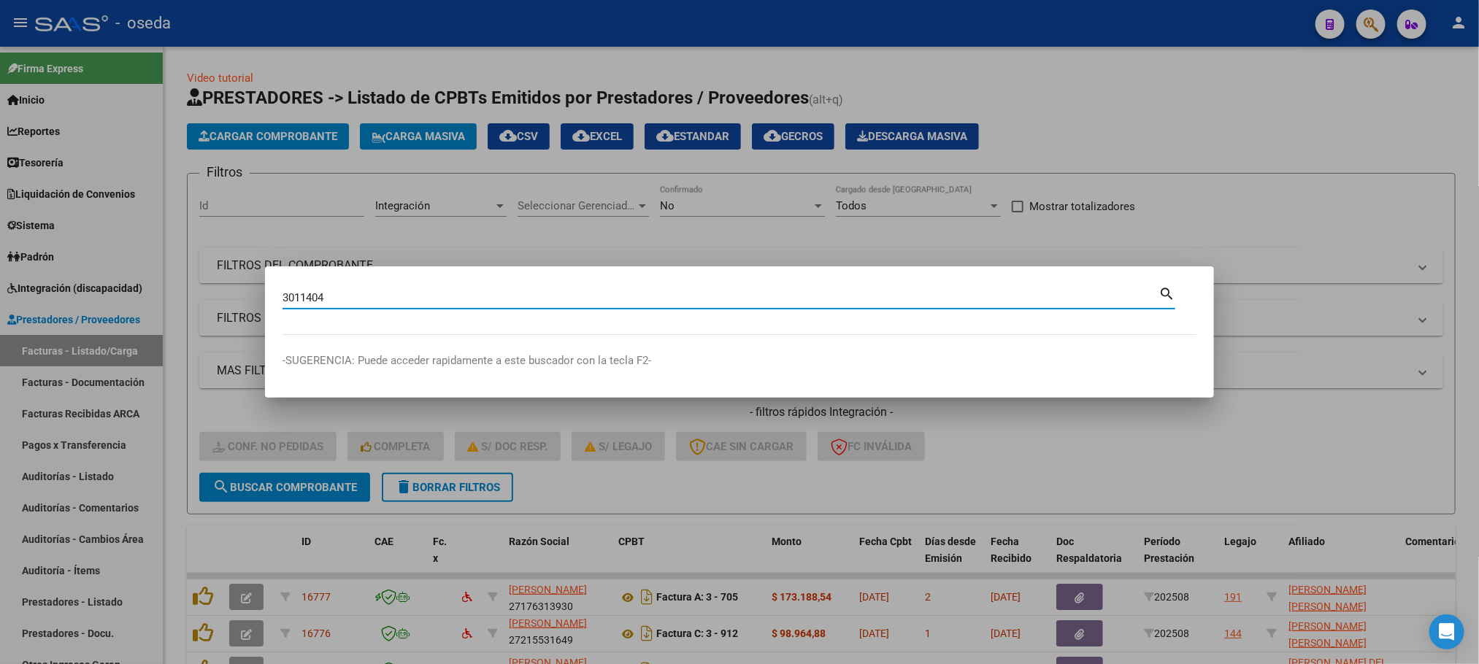
type input "3011404"
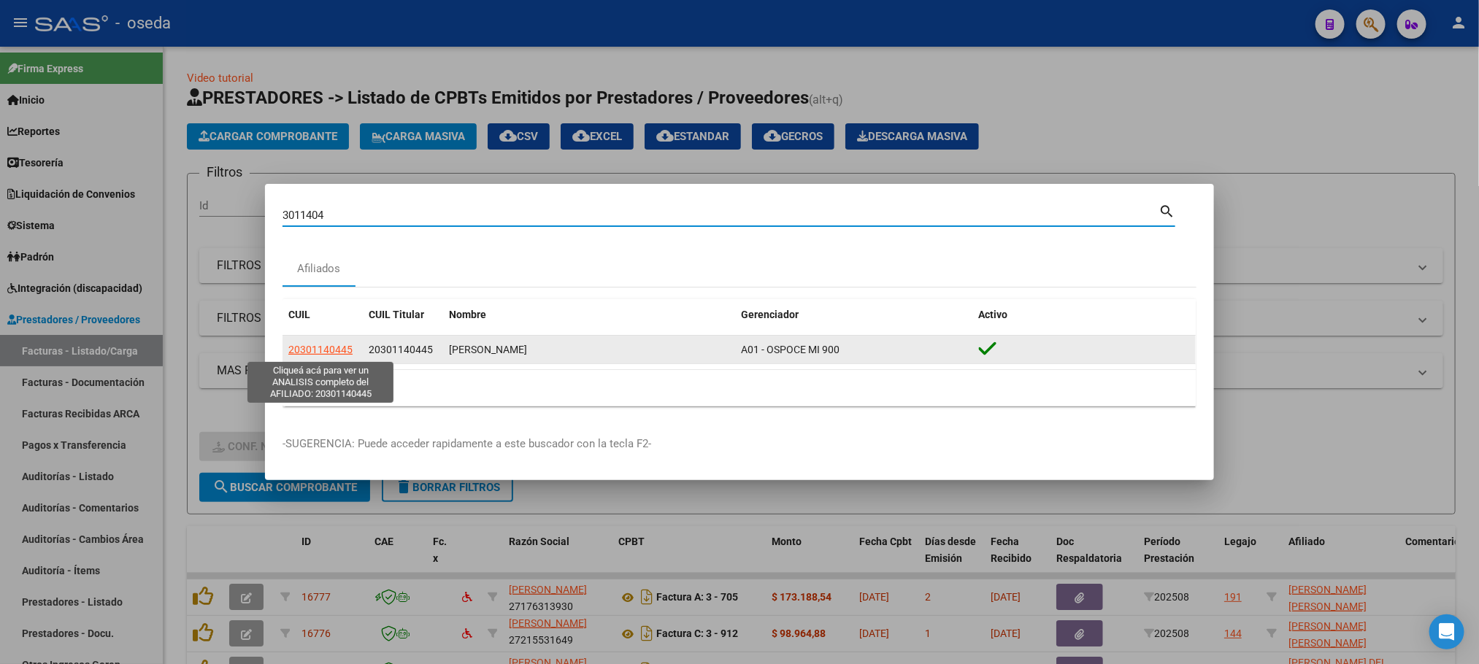
click at [329, 351] on span "20301140445" at bounding box center [320, 350] width 64 height 12
type textarea "20301140445"
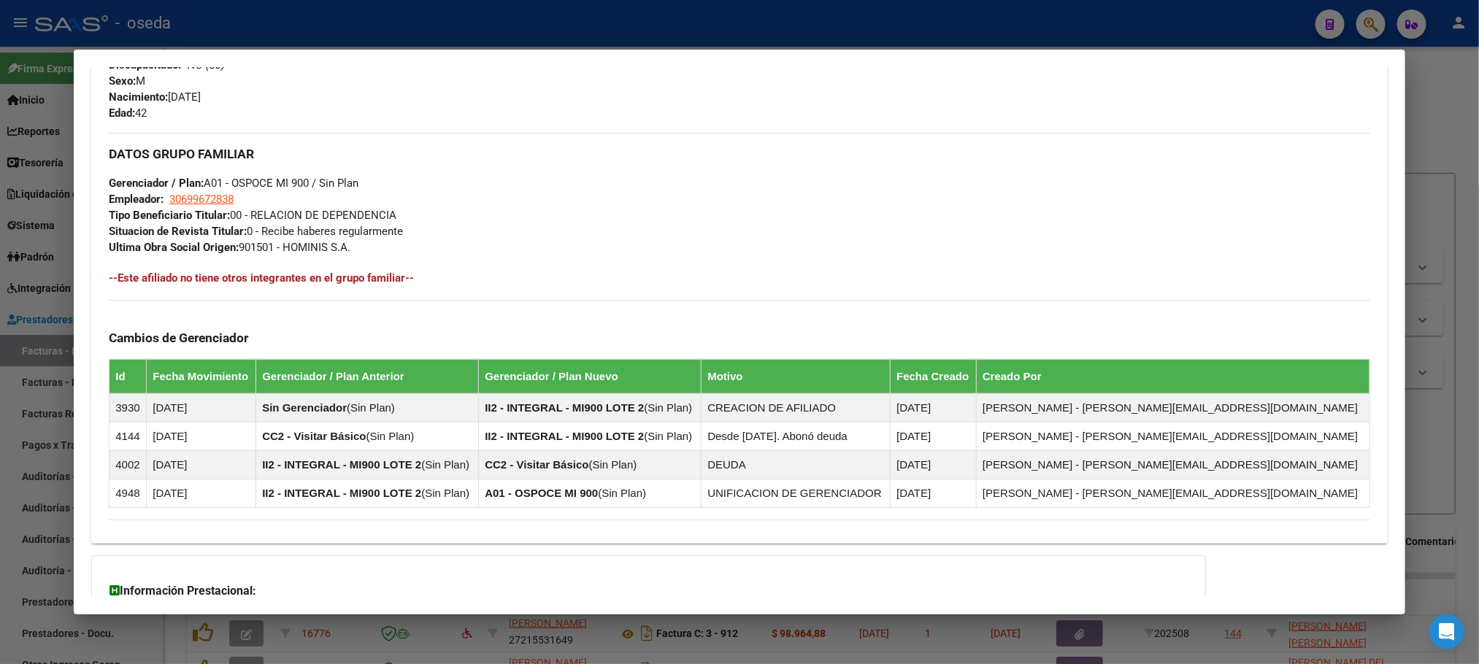
scroll to position [775, 0]
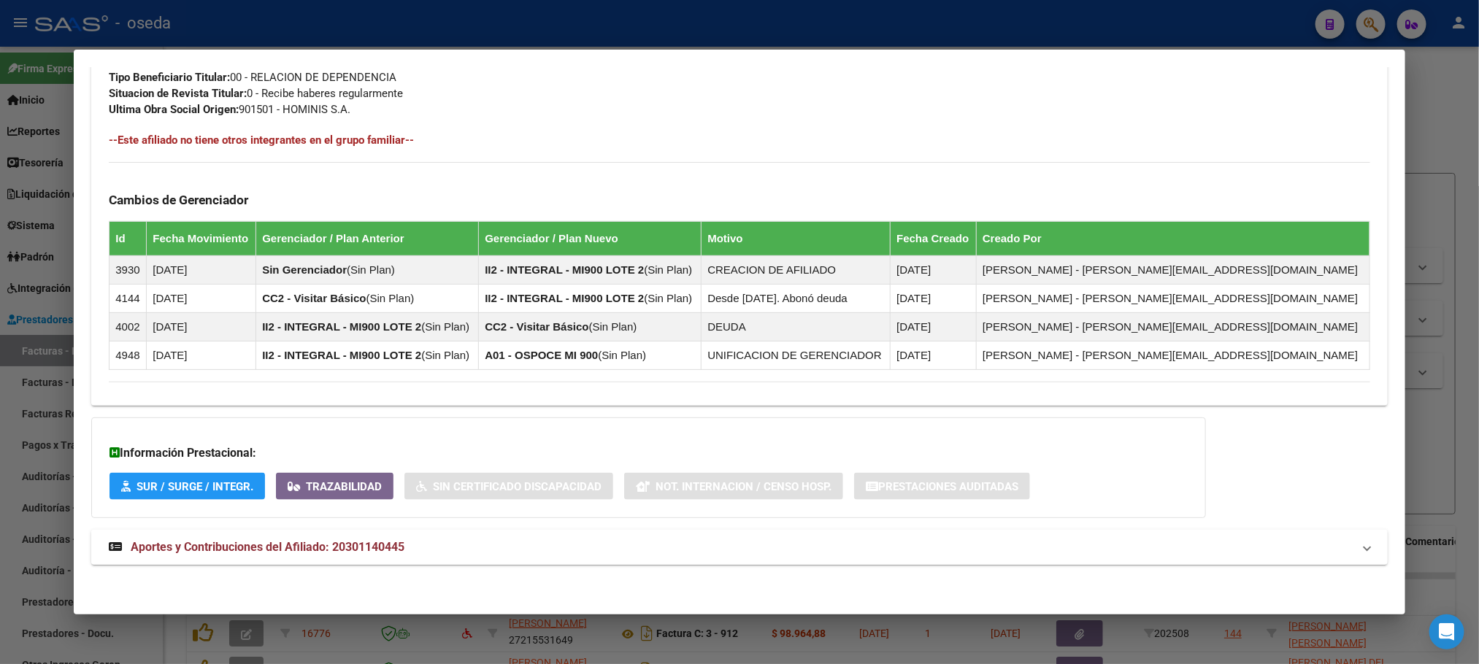
click at [366, 545] on span "Aportes y Contribuciones del Afiliado: 20301140445" at bounding box center [268, 547] width 274 height 14
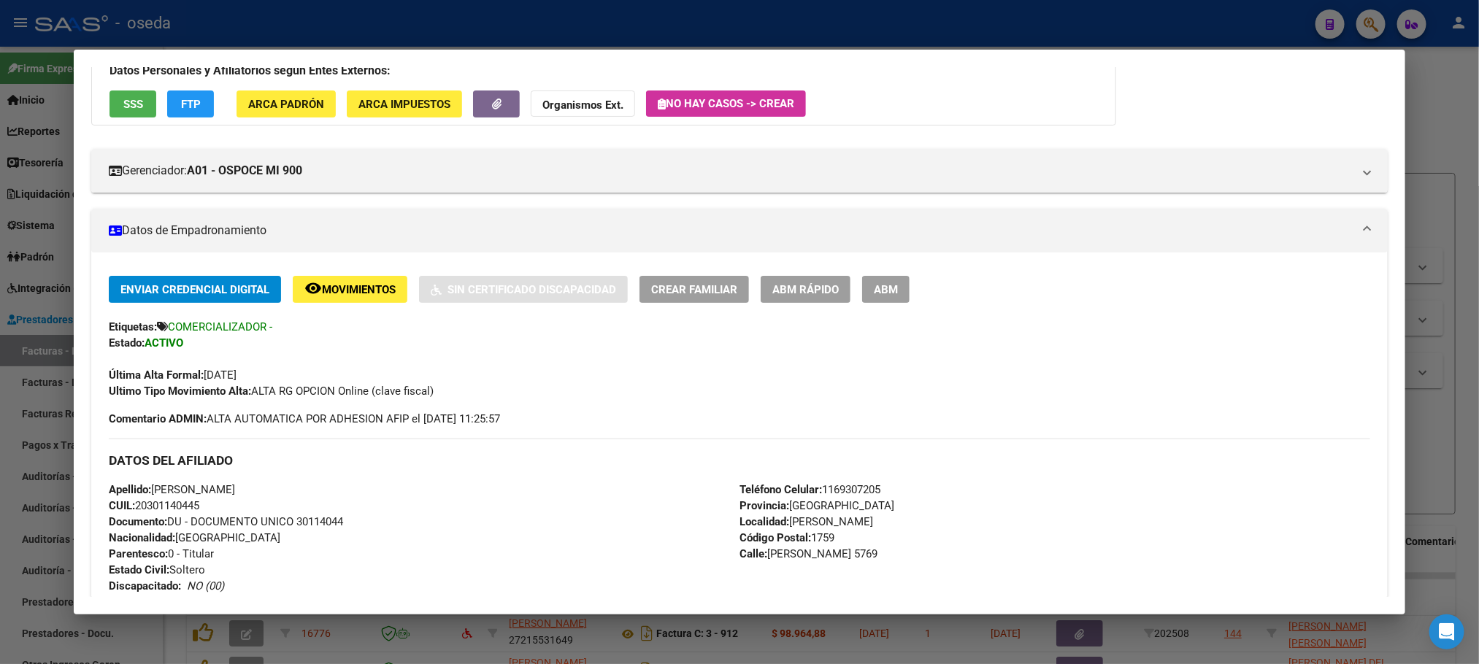
scroll to position [0, 0]
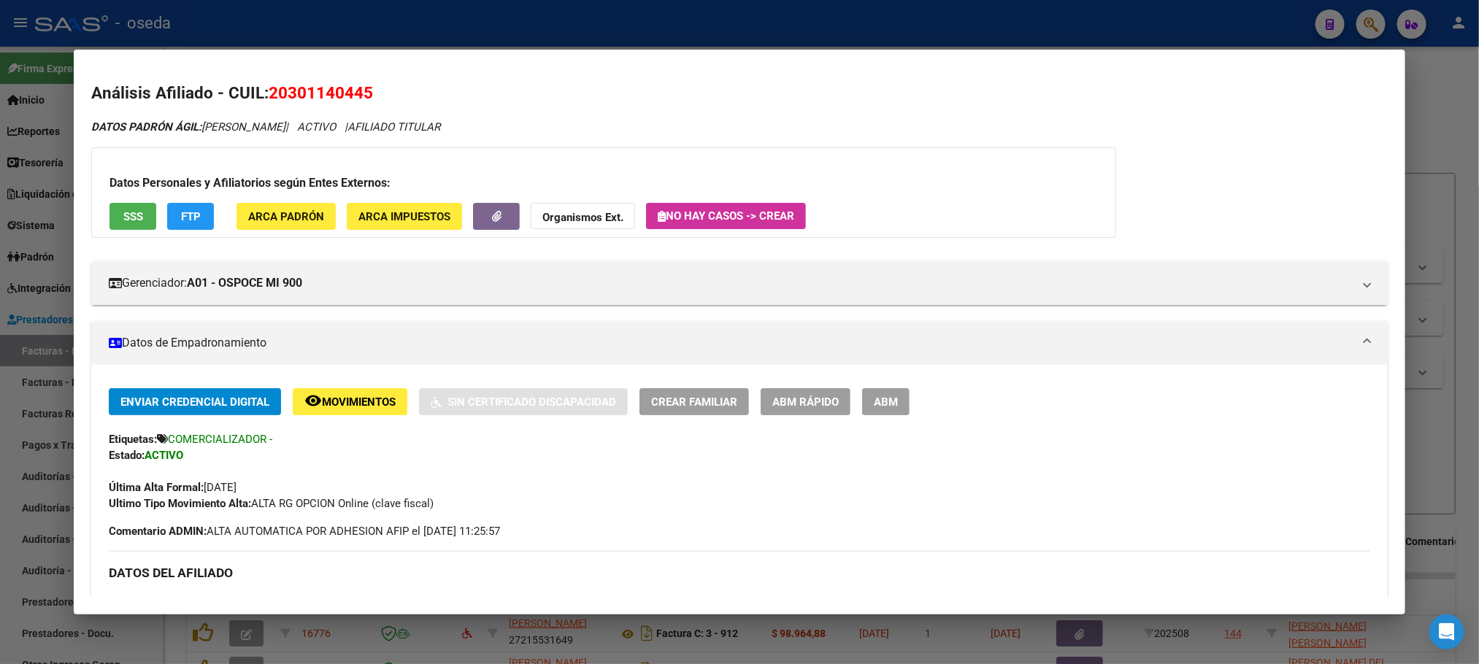
drag, startPoint x: 215, startPoint y: 489, endPoint x: 290, endPoint y: 486, distance: 74.5
click at [290, 486] on div "Última Alta Formal: [DATE]" at bounding box center [739, 480] width 1261 height 32
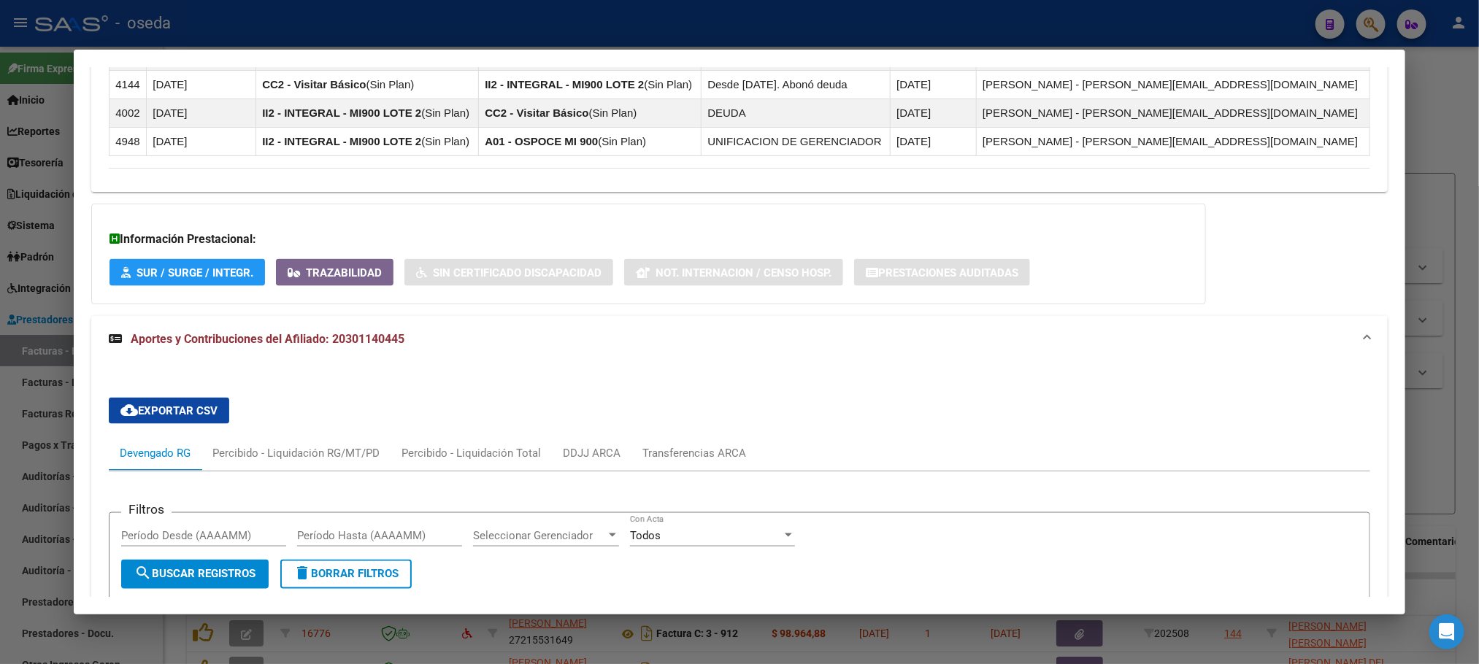
scroll to position [1295, 0]
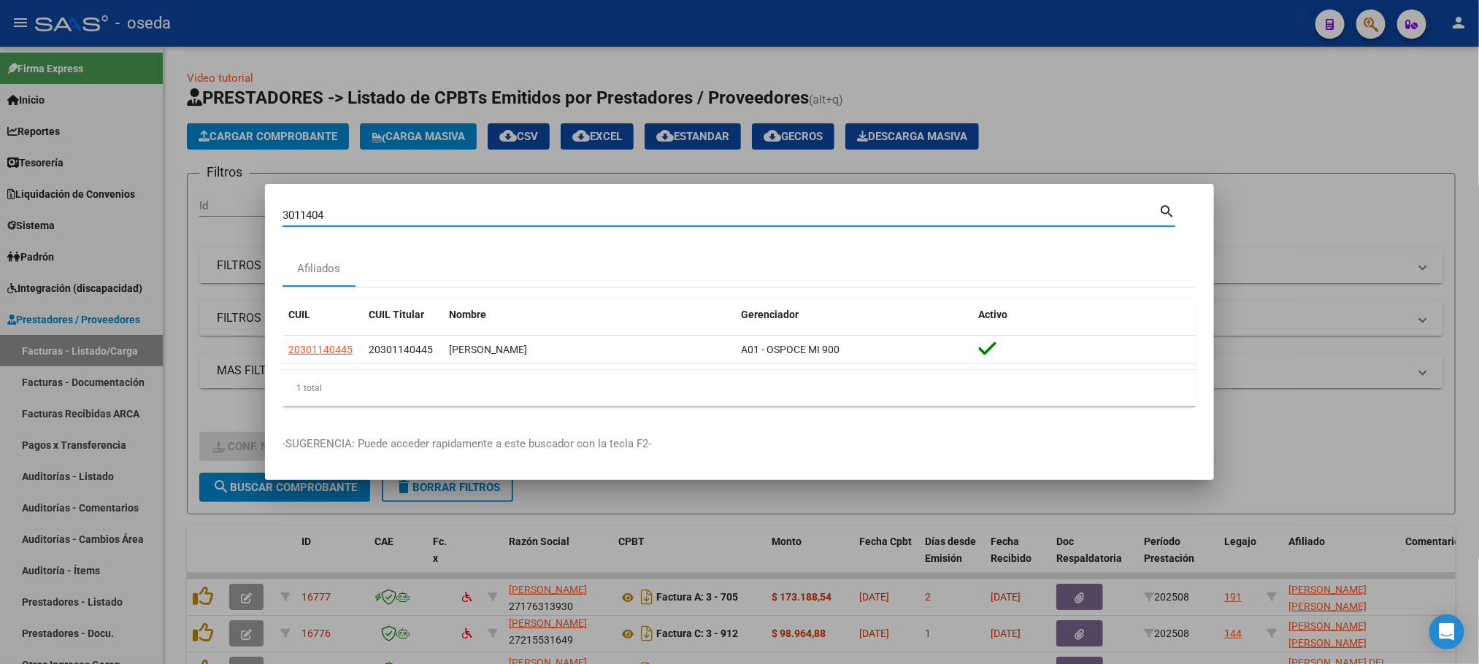
drag, startPoint x: 349, startPoint y: 215, endPoint x: 0, endPoint y: 240, distance: 349.9
click at [0, 239] on div "3011404 Buscar (apellido, dni, cuil, nro traspaso, cuit, obra social) search Af…" at bounding box center [739, 332] width 1479 height 664
type input "serrano"
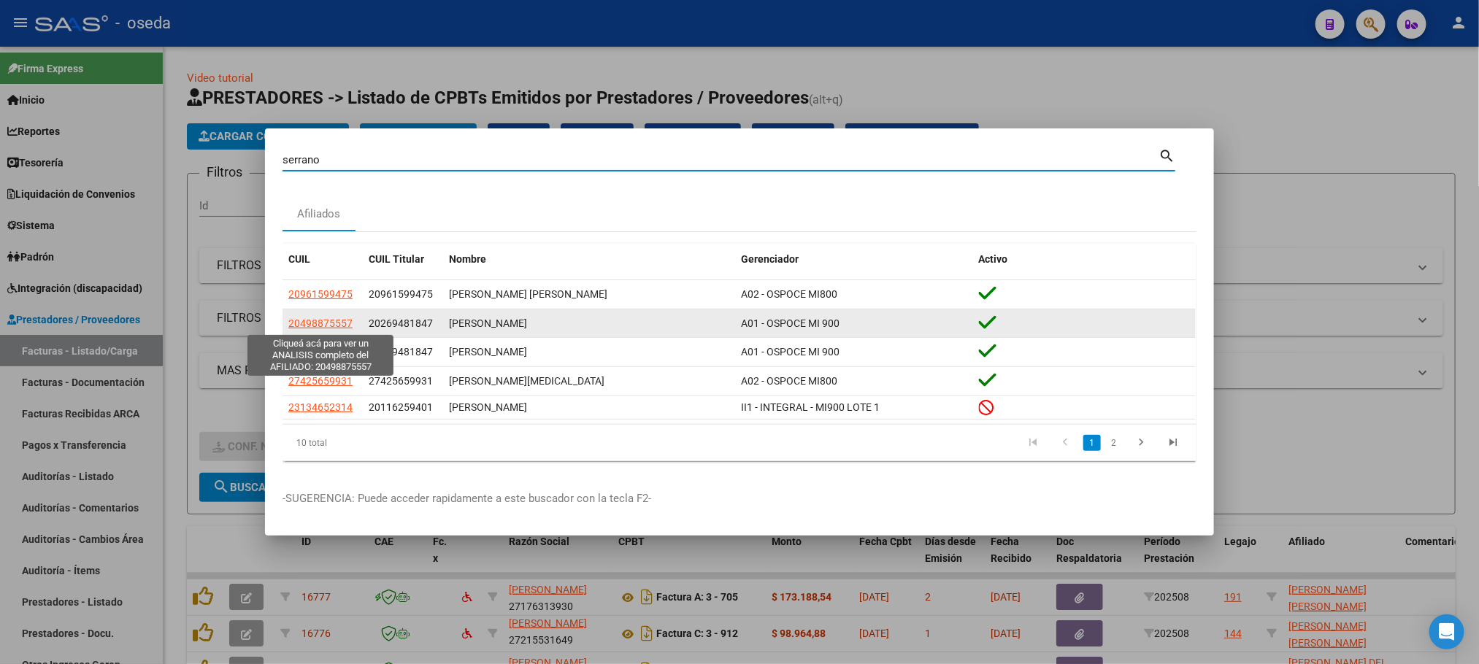
click at [315, 320] on span "20498875557" at bounding box center [320, 324] width 64 height 12
type textarea "20498875557"
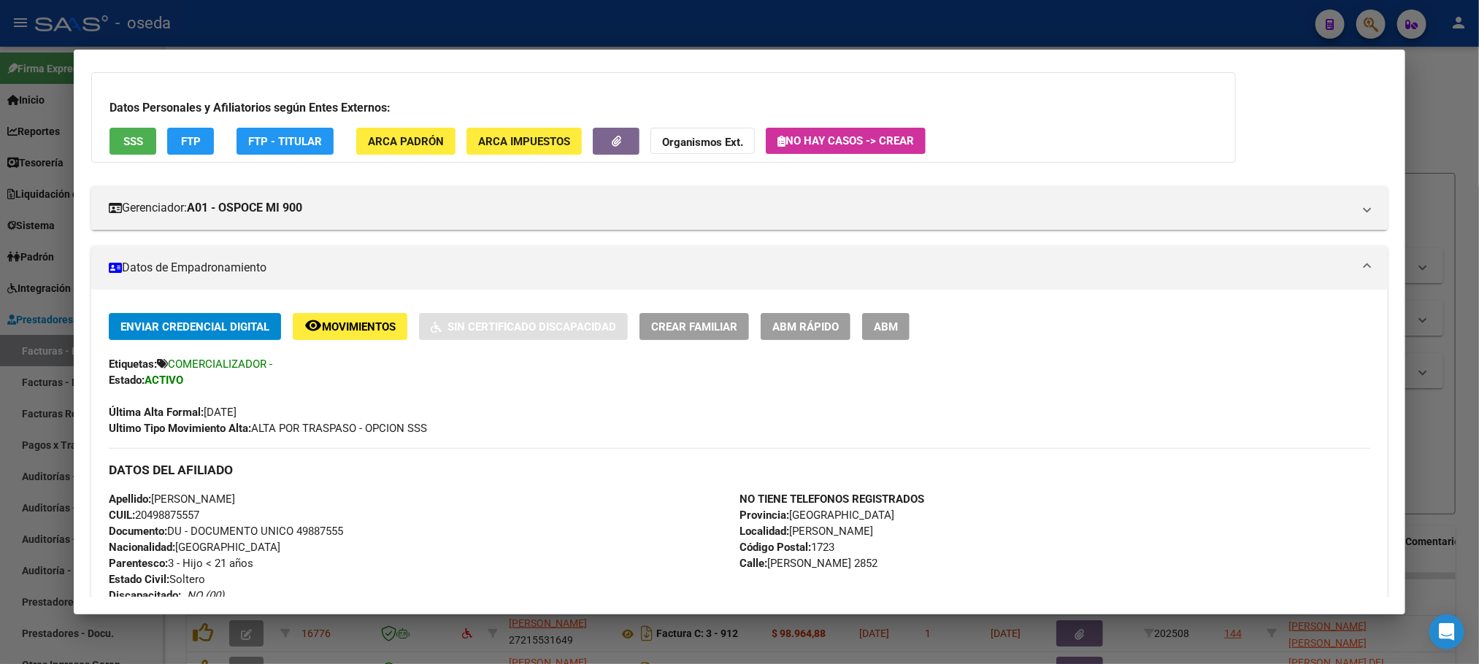
scroll to position [110, 0]
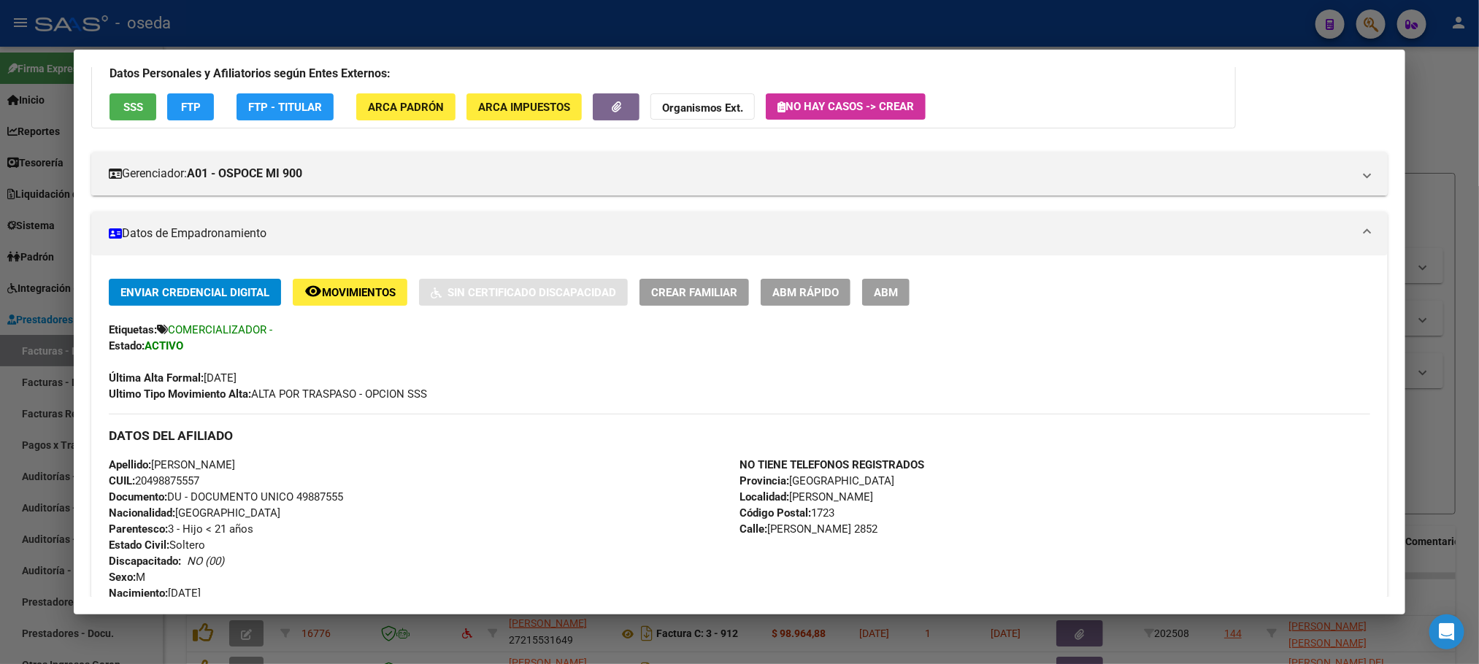
drag, startPoint x: 213, startPoint y: 372, endPoint x: 281, endPoint y: 377, distance: 68.1
click at [281, 377] on div "Última Alta Formal: [DATE]" at bounding box center [739, 370] width 1261 height 32
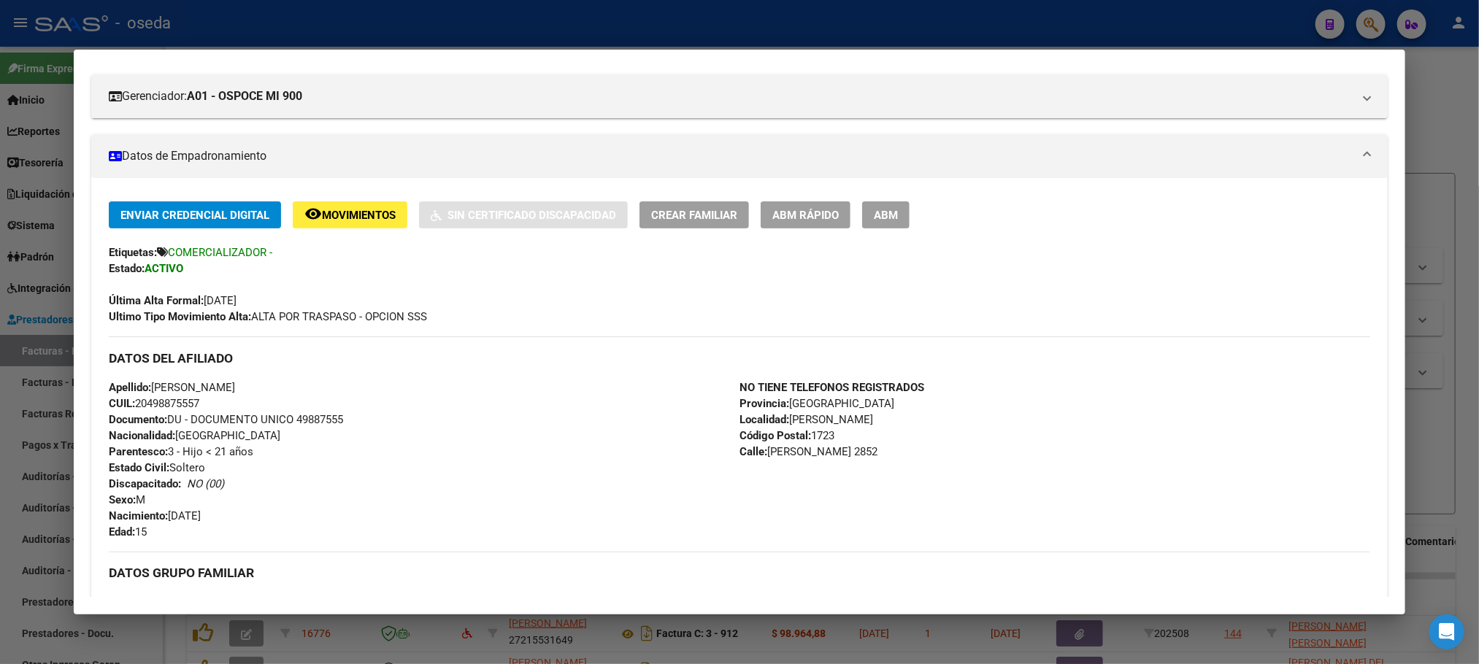
scroll to position [219, 0]
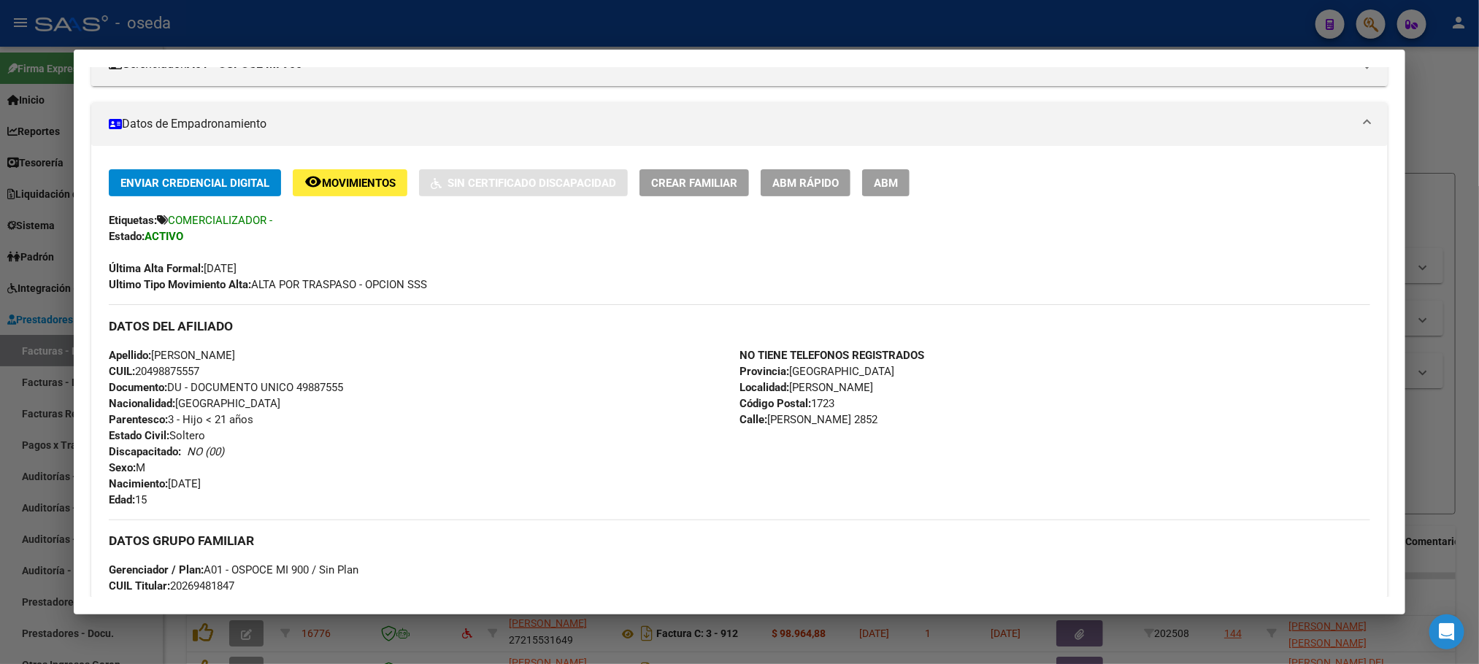
drag, startPoint x: 160, startPoint y: 494, endPoint x: 112, endPoint y: 489, distance: 47.7
click at [112, 489] on div "Apellido: [PERSON_NAME] CUIL: 20498875557 Documento: DU - DOCUMENTO UNICO 49887…" at bounding box center [424, 428] width 631 height 161
click at [169, 502] on div "Apellido: [PERSON_NAME] CUIL: 20498875557 Documento: DU - DOCUMENTO UNICO 49887…" at bounding box center [424, 428] width 631 height 161
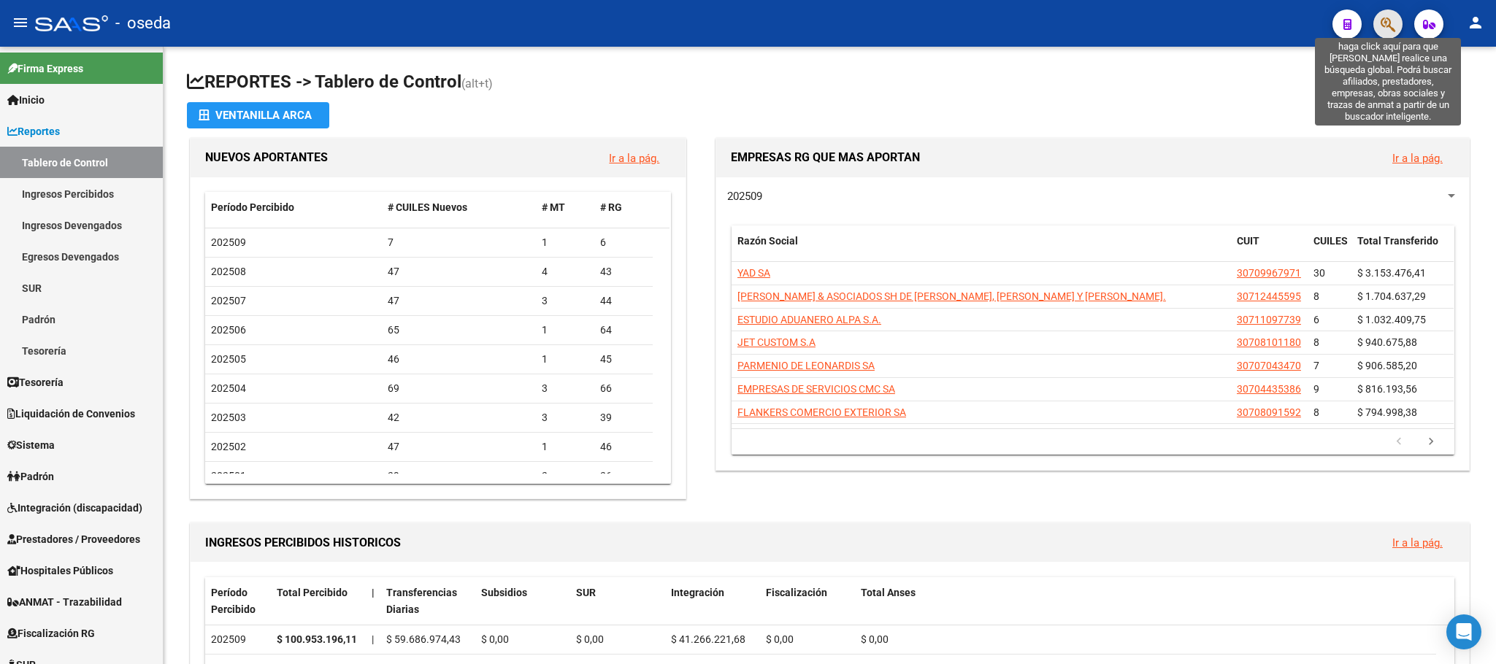
click at [1387, 28] on icon "button" at bounding box center [1388, 24] width 15 height 17
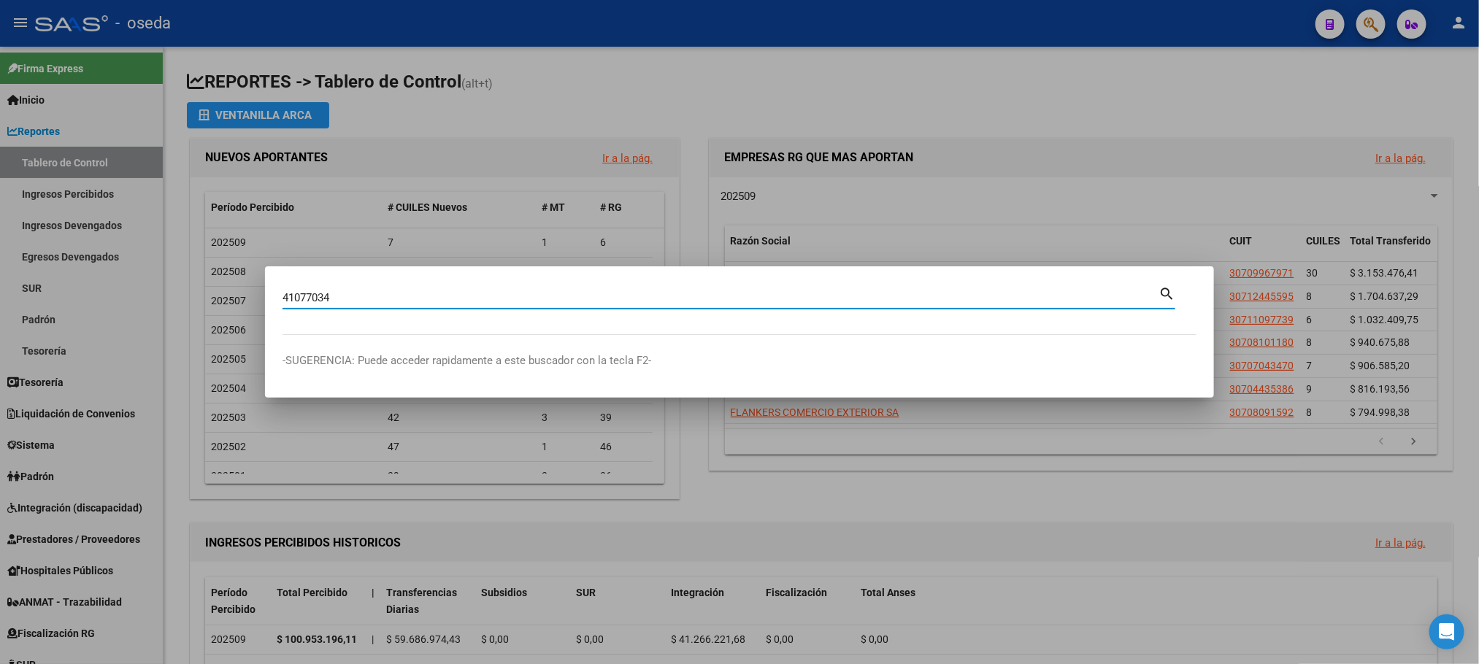
type input "41077034"
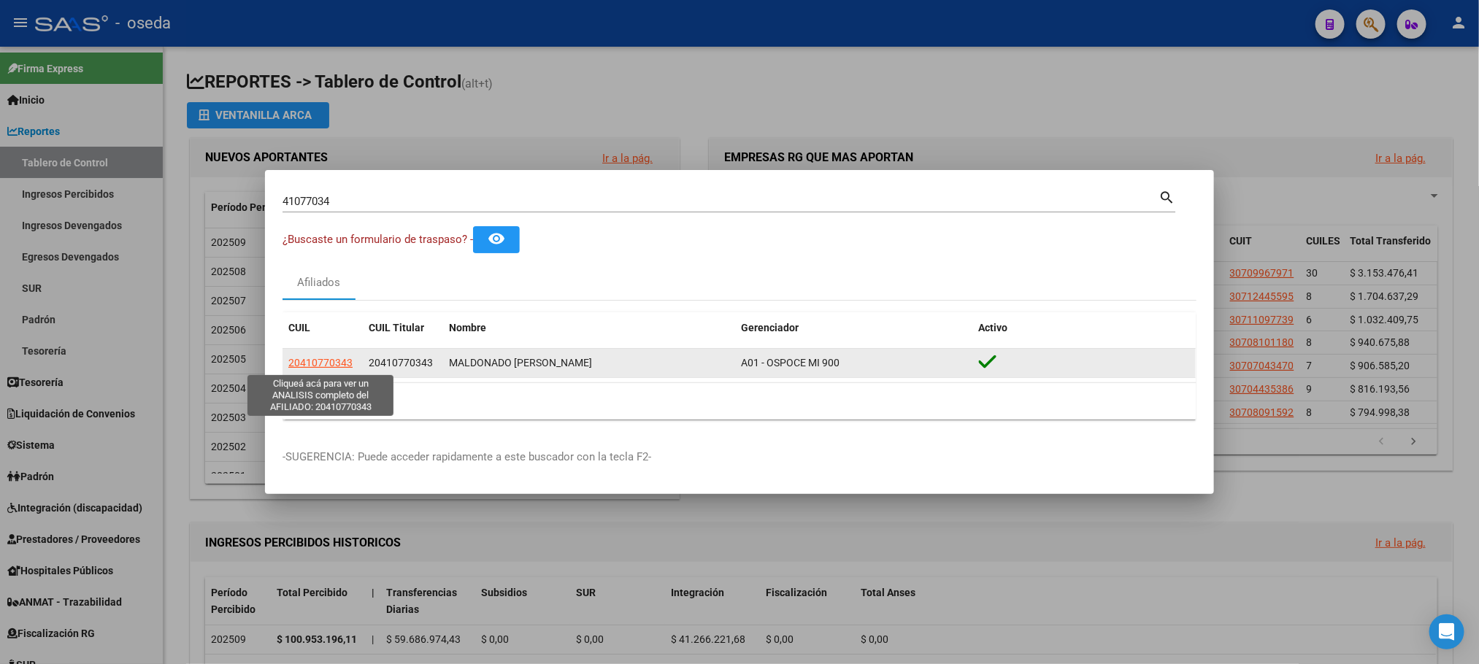
click at [327, 362] on span "20410770343" at bounding box center [320, 363] width 64 height 12
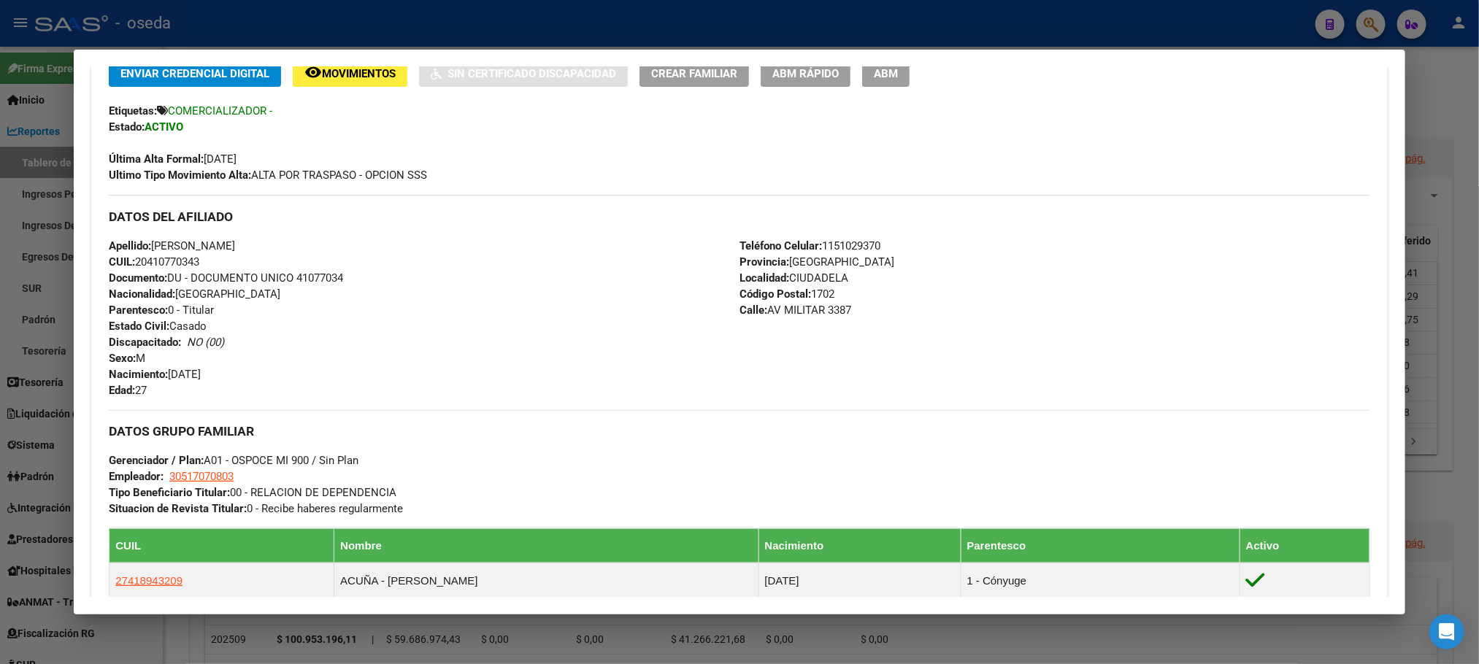
scroll to position [761, 0]
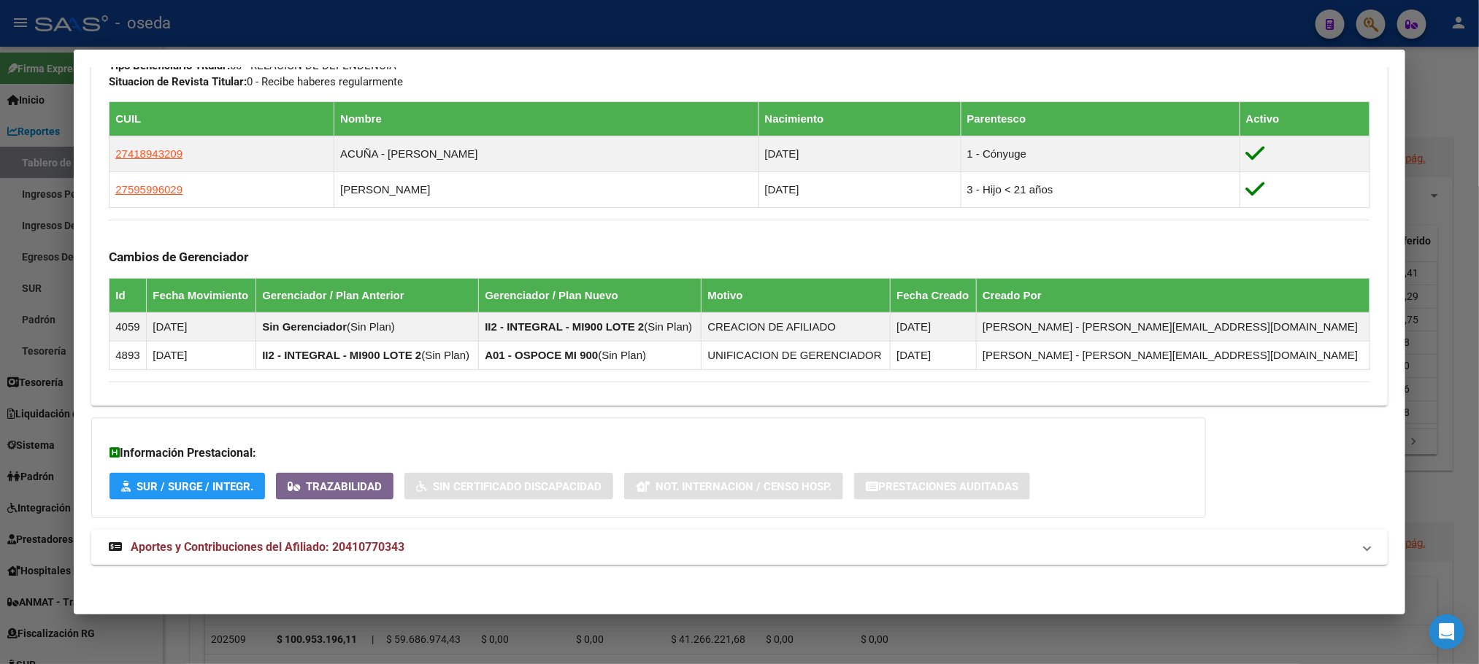
click at [350, 544] on span "Aportes y Contribuciones del Afiliado: 20410770343" at bounding box center [268, 547] width 274 height 14
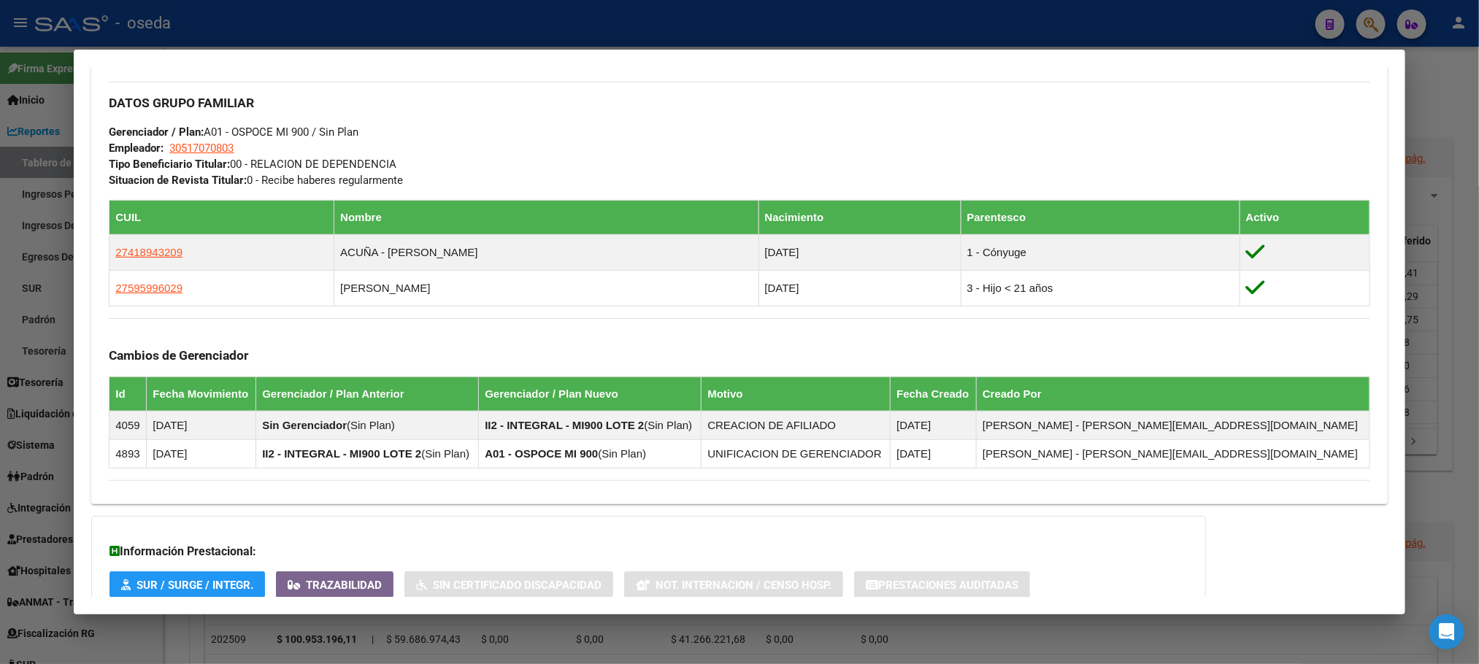
scroll to position [1222, 0]
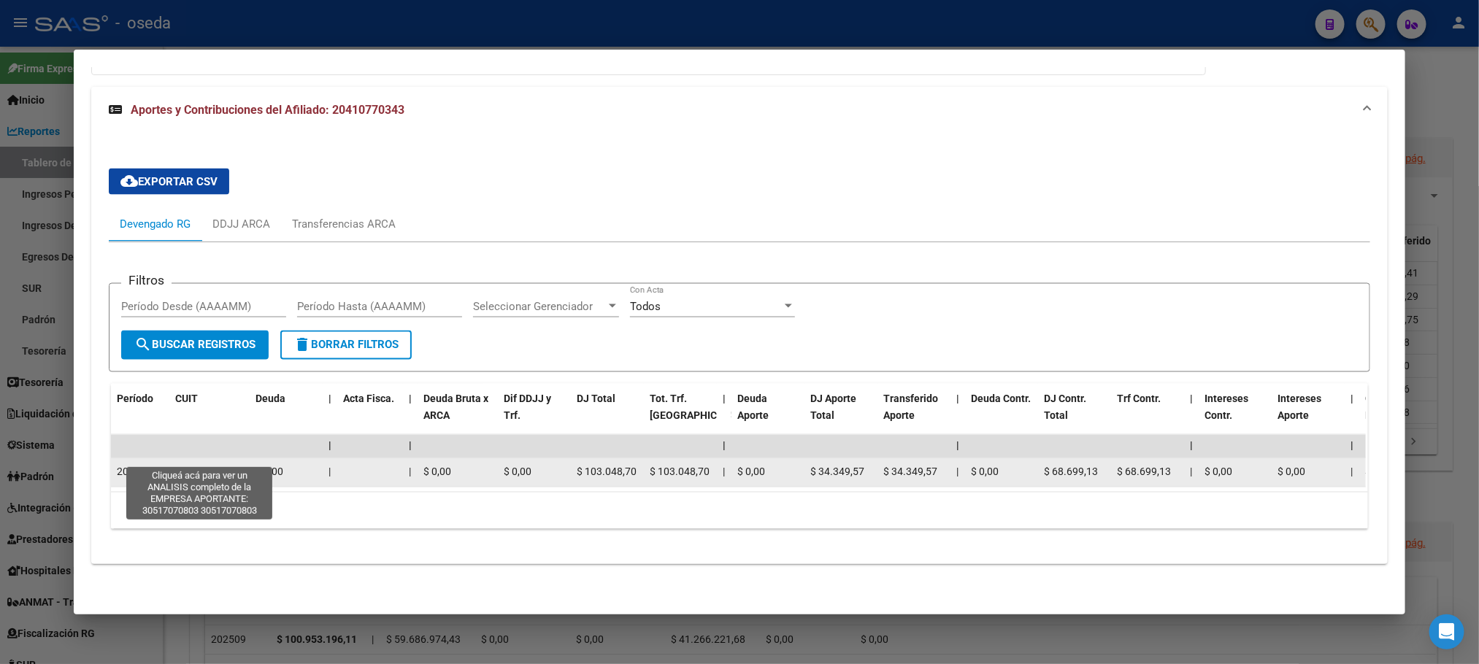
click at [196, 467] on span "30517070803" at bounding box center [207, 473] width 64 height 12
type textarea "30517070803"
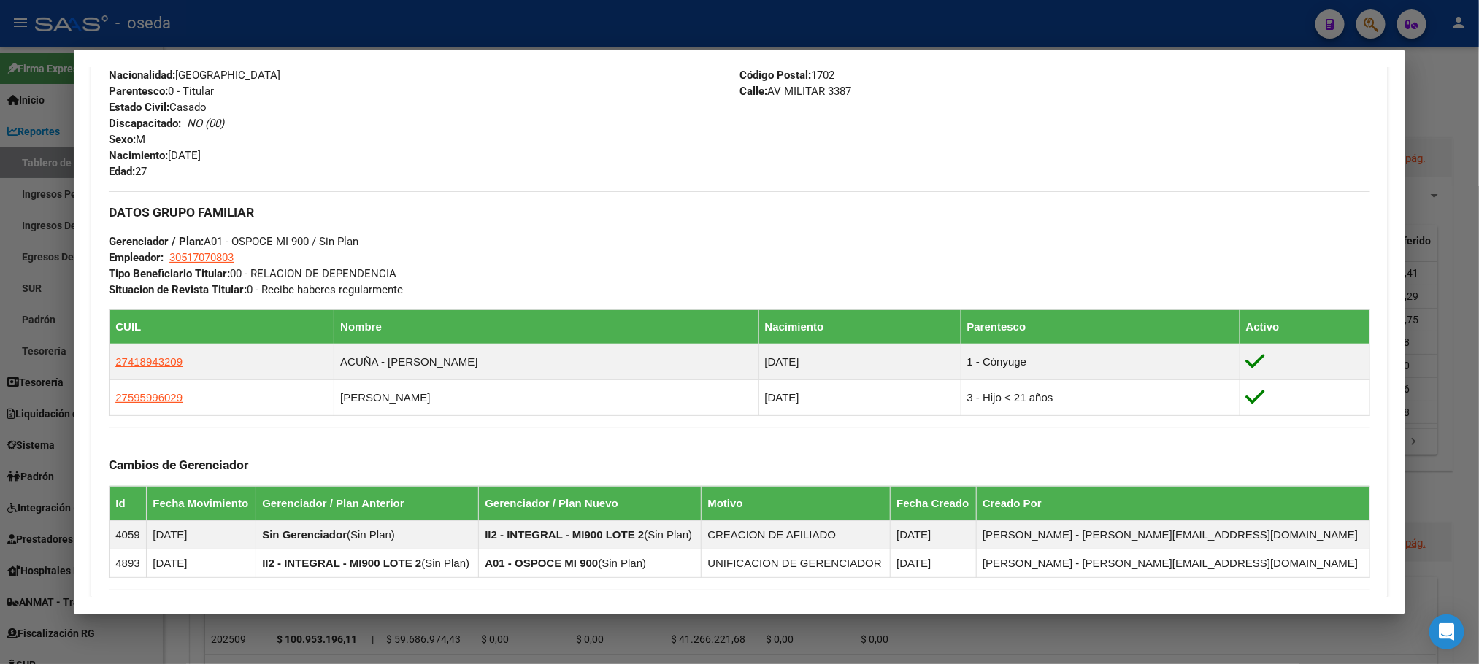
scroll to position [767, 0]
